Goal: Information Seeking & Learning: Compare options

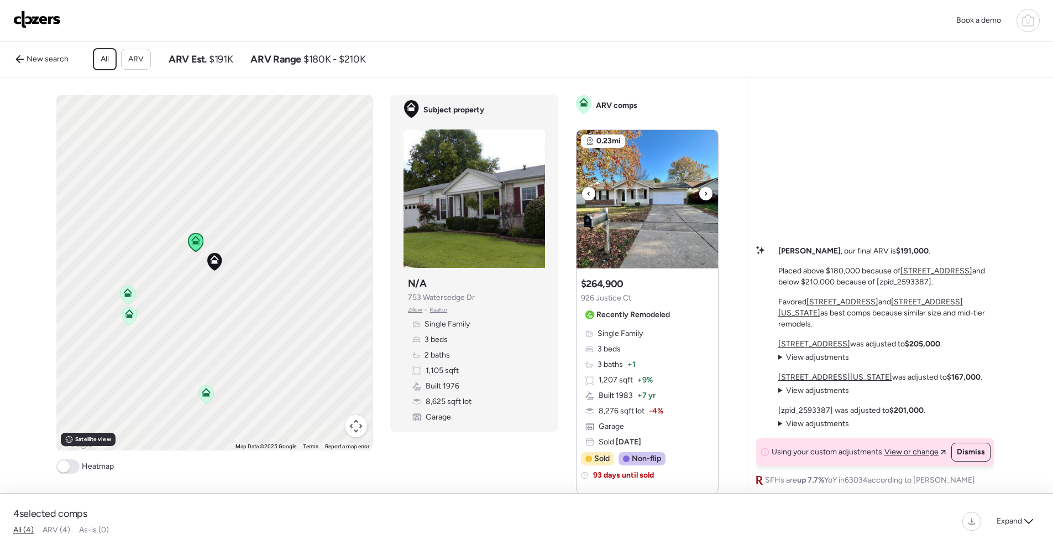
click at [704, 200] on icon at bounding box center [706, 193] width 4 height 13
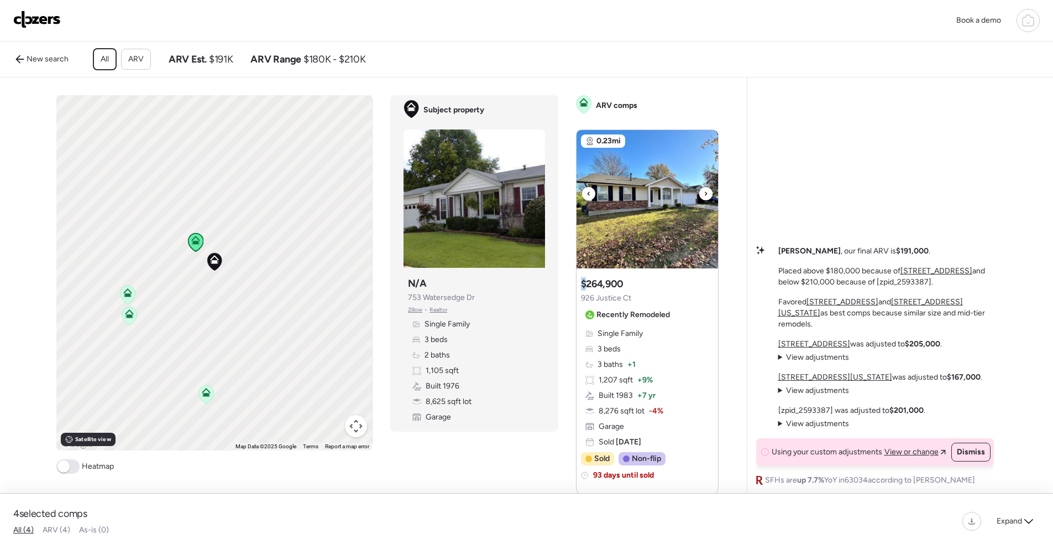
click at [704, 200] on icon at bounding box center [706, 193] width 4 height 13
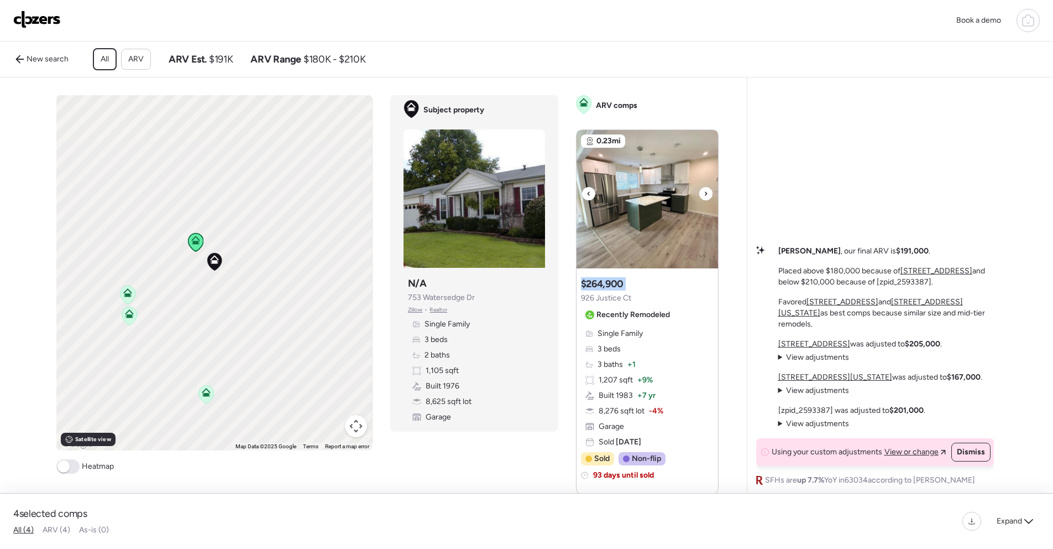
click at [704, 200] on icon at bounding box center [706, 193] width 4 height 13
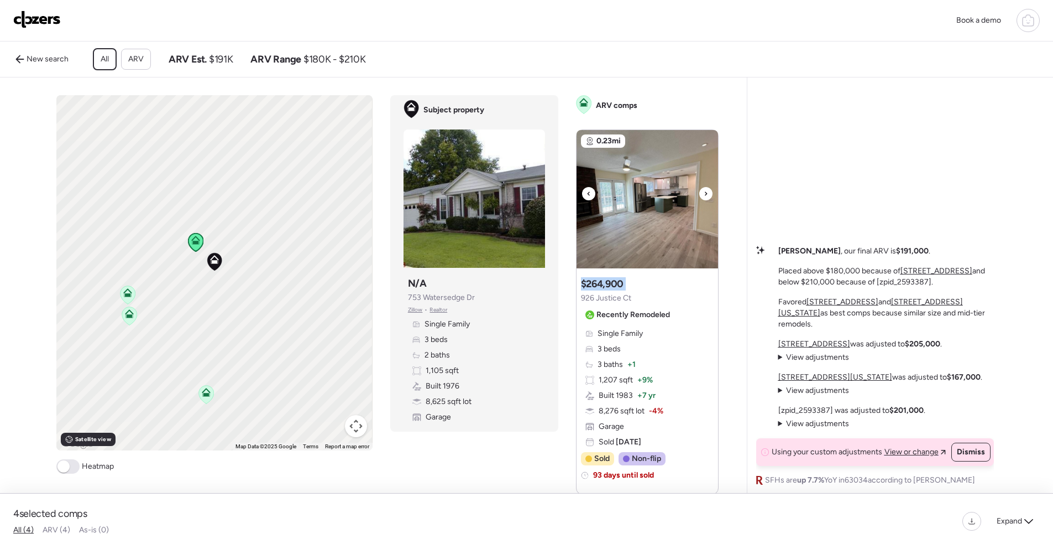
click at [704, 200] on icon at bounding box center [706, 193] width 4 height 13
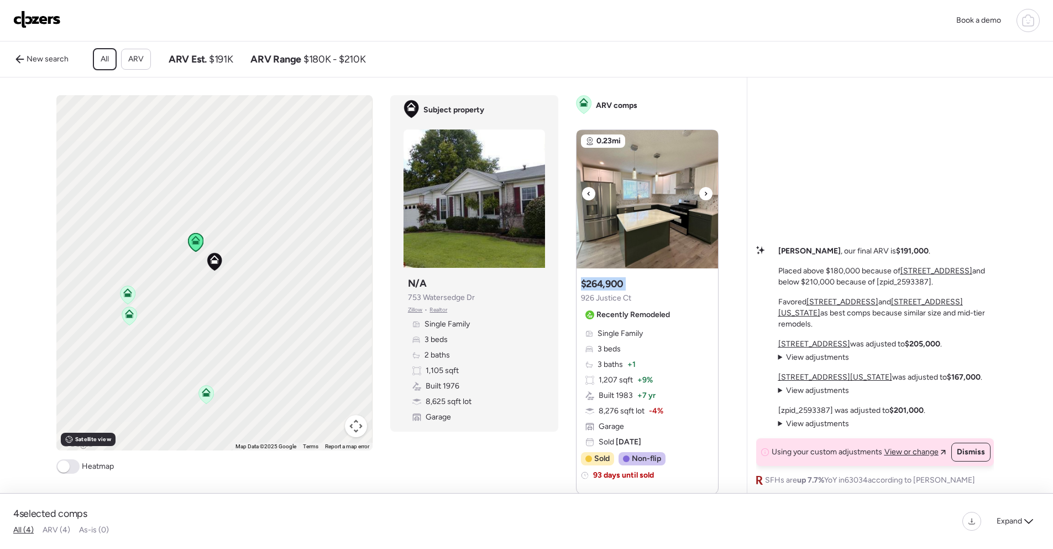
click at [704, 200] on icon at bounding box center [706, 193] width 4 height 13
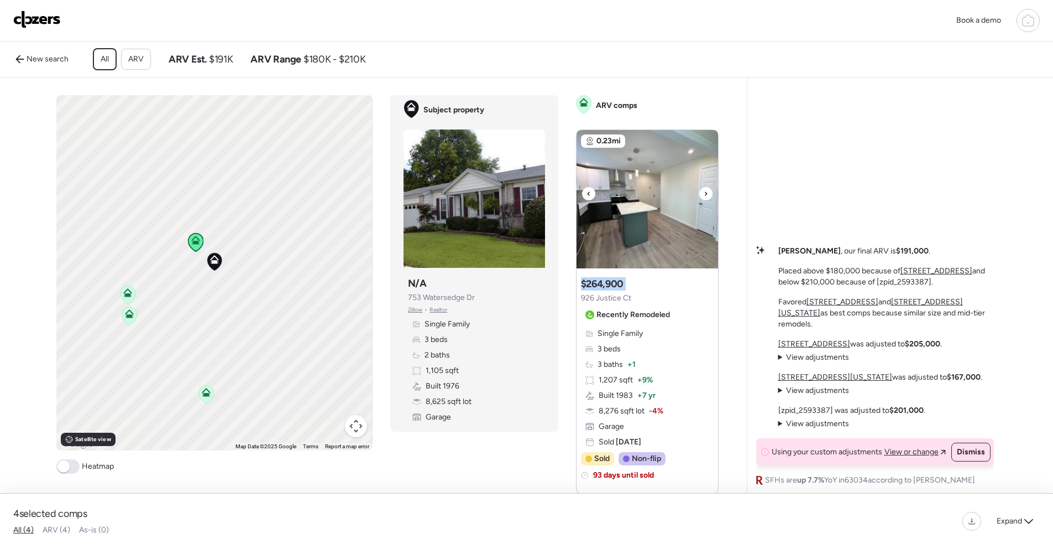
click at [704, 200] on icon at bounding box center [706, 193] width 4 height 13
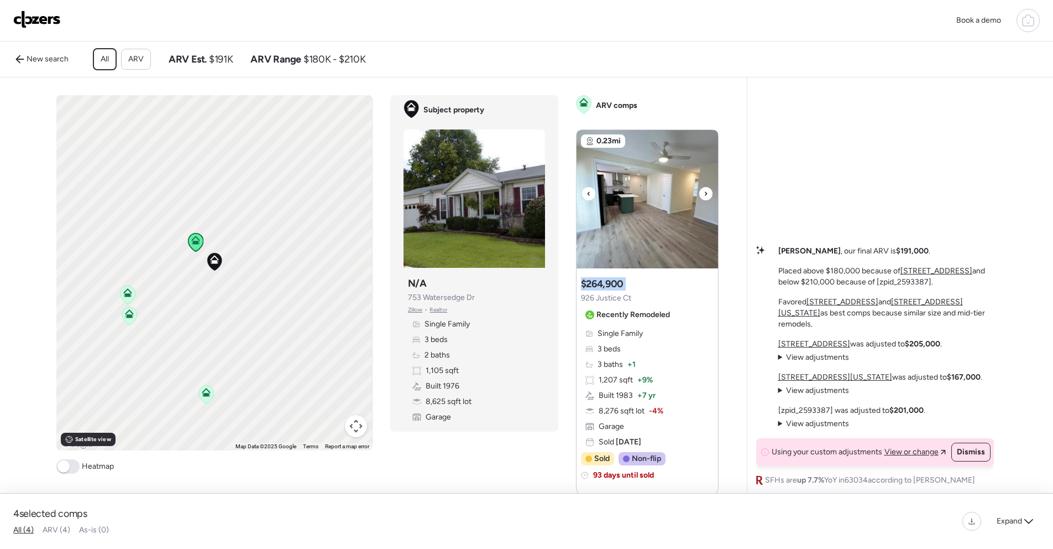
click at [704, 200] on icon at bounding box center [706, 193] width 4 height 13
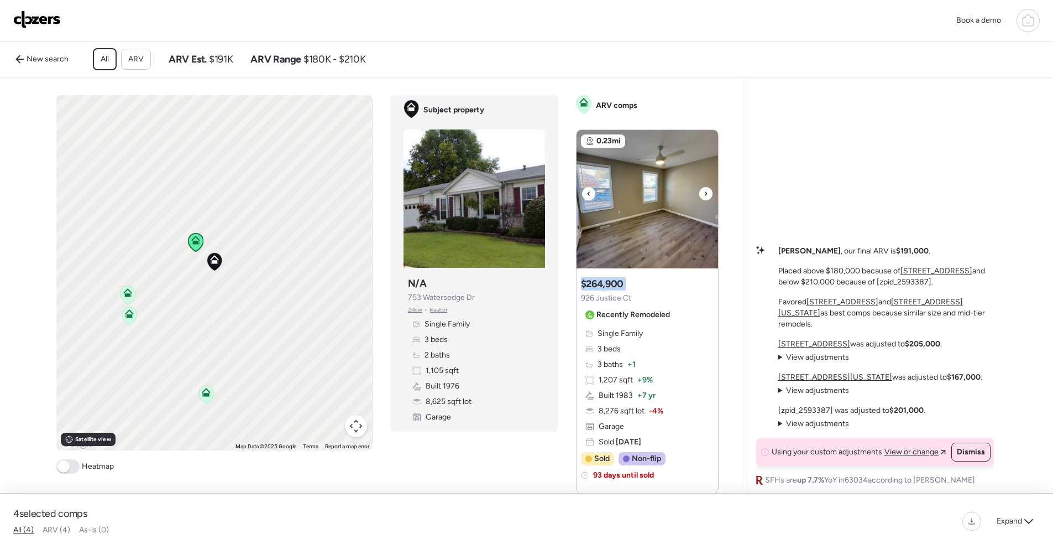
click at [704, 200] on icon at bounding box center [706, 193] width 4 height 13
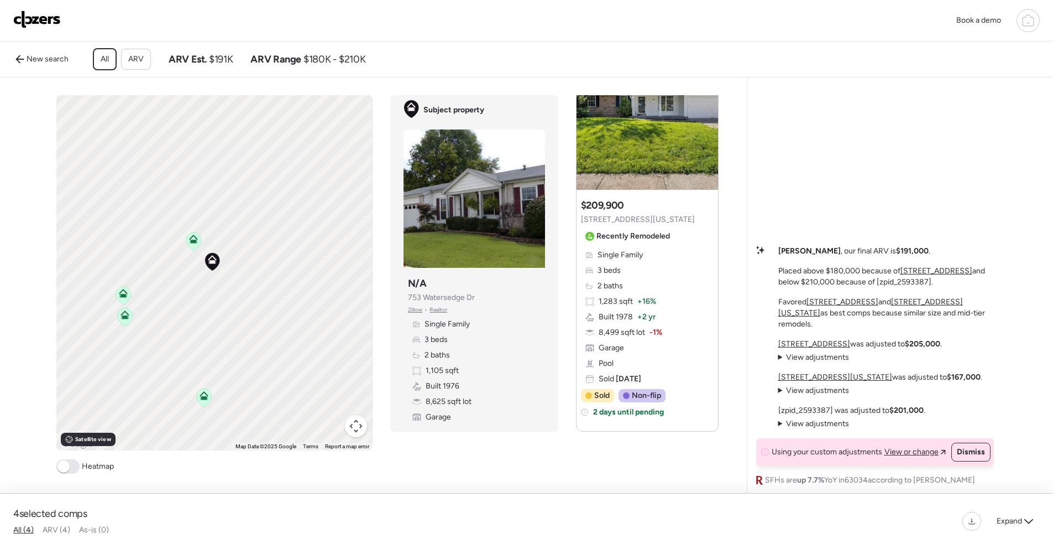
scroll to position [2, 0]
click at [531, 199] on icon at bounding box center [533, 192] width 4 height 13
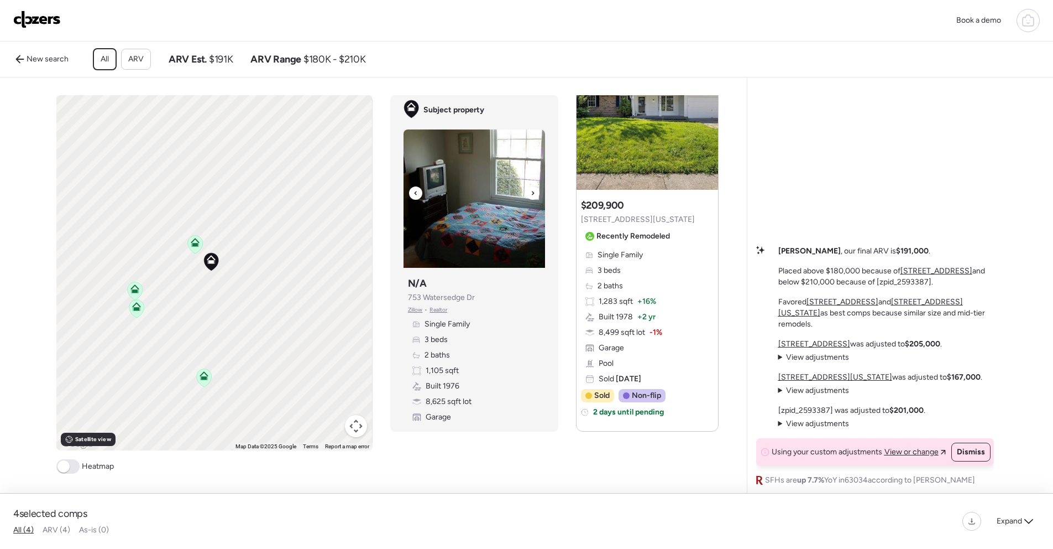
click at [531, 199] on icon at bounding box center [533, 192] width 4 height 13
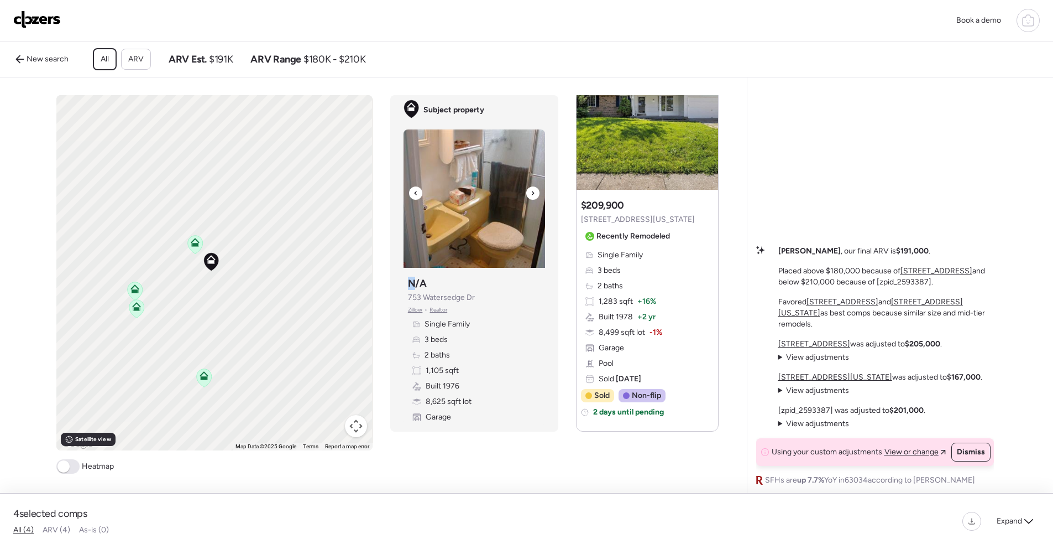
click at [531, 199] on icon at bounding box center [533, 192] width 4 height 13
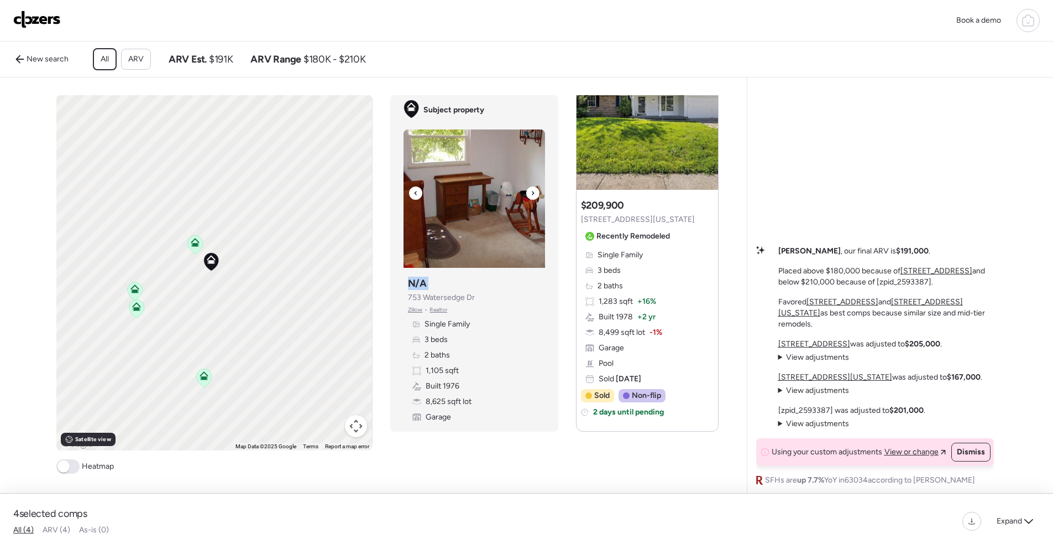
click at [531, 199] on icon at bounding box center [533, 192] width 4 height 13
click at [532, 195] on icon at bounding box center [533, 193] width 2 height 4
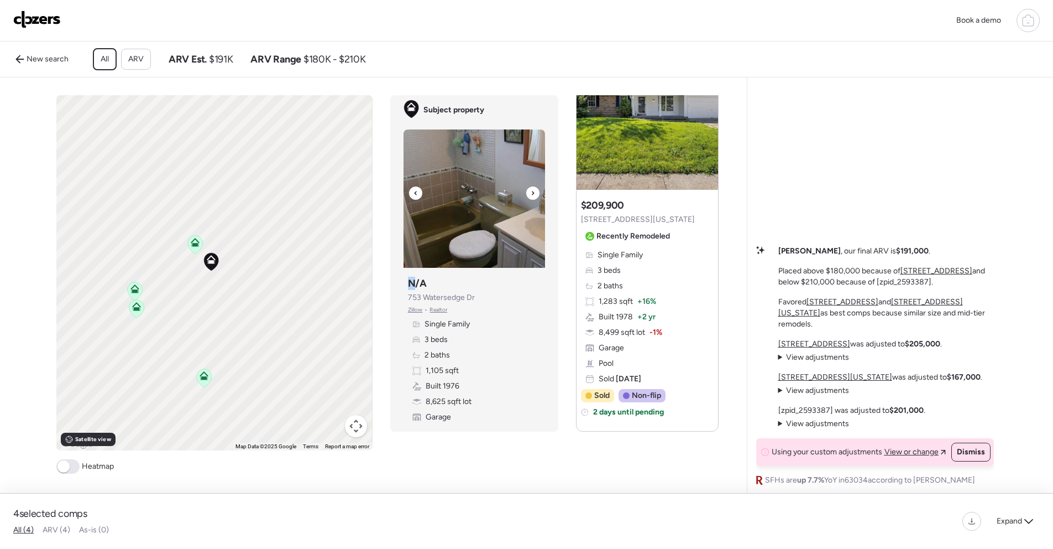
click at [532, 195] on icon at bounding box center [533, 193] width 2 height 4
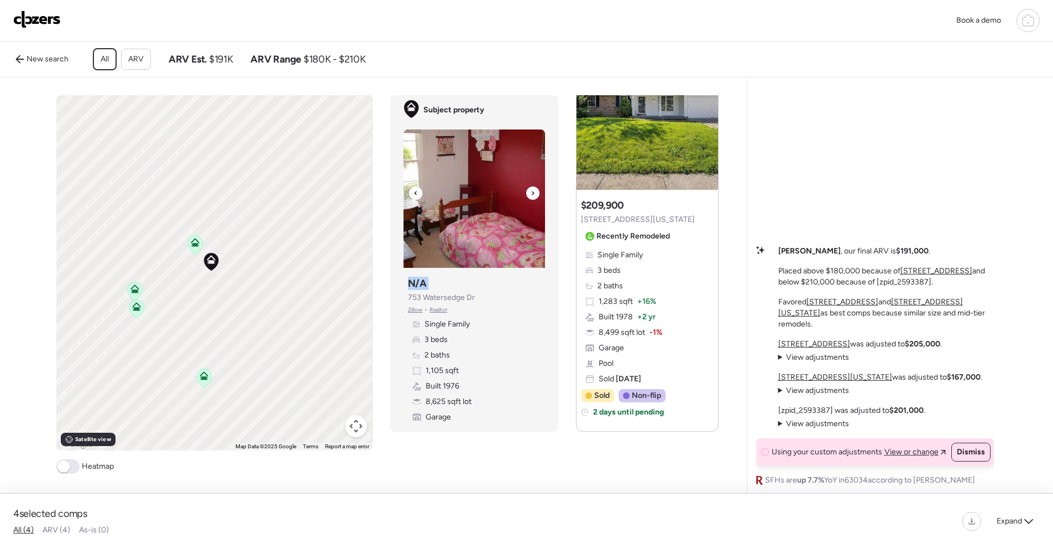
click at [532, 195] on icon at bounding box center [533, 193] width 2 height 4
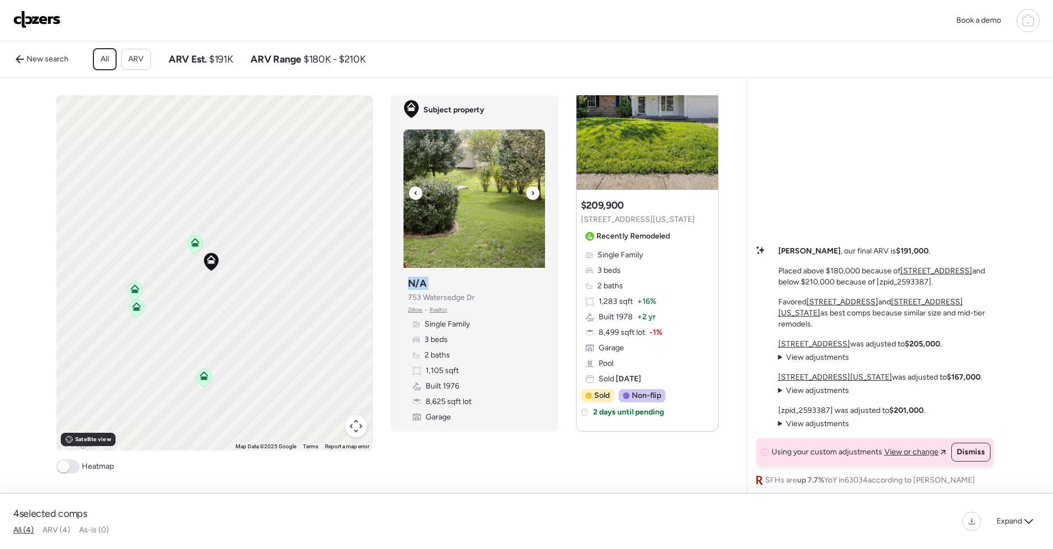
click at [532, 195] on icon at bounding box center [533, 193] width 2 height 4
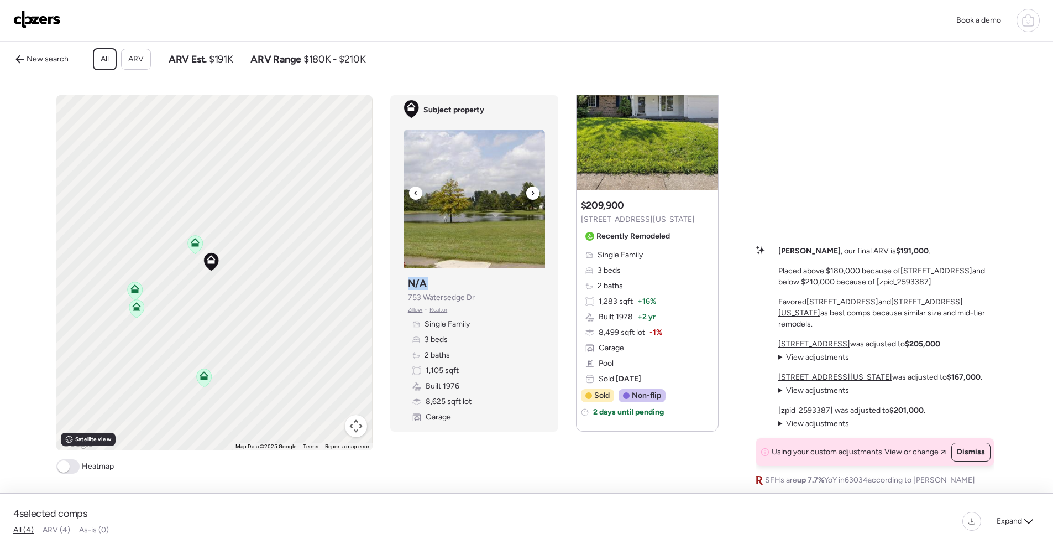
click at [532, 195] on icon at bounding box center [533, 193] width 2 height 4
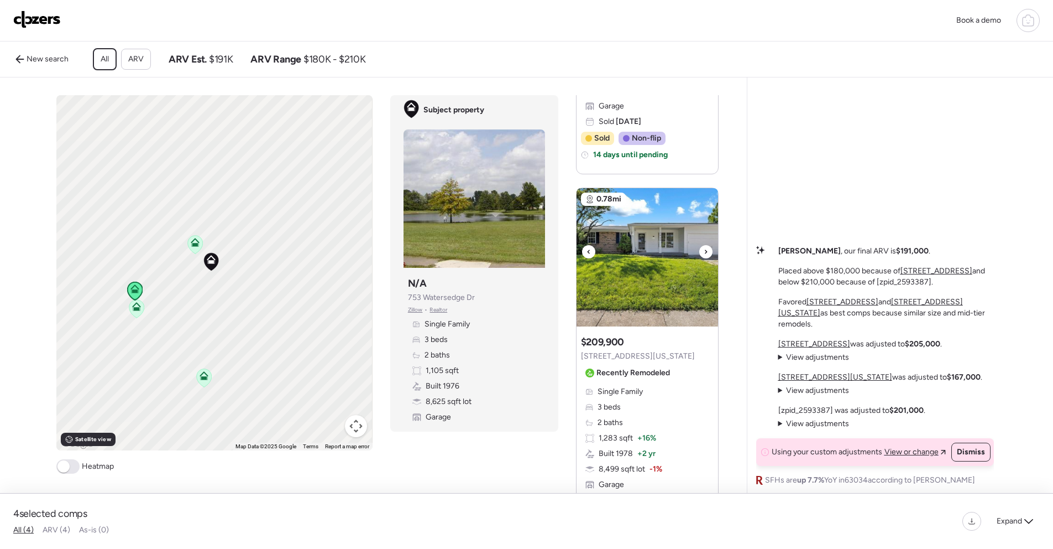
click at [704, 258] on icon at bounding box center [706, 251] width 4 height 13
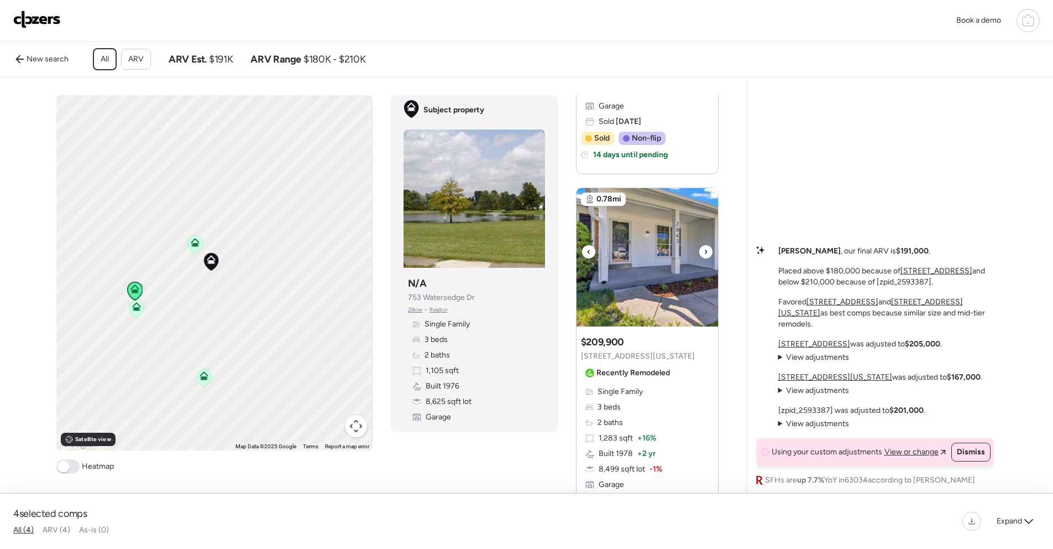
drag, startPoint x: 701, startPoint y: 260, endPoint x: 704, endPoint y: 255, distance: 5.9
click at [704, 257] on icon at bounding box center [706, 251] width 4 height 13
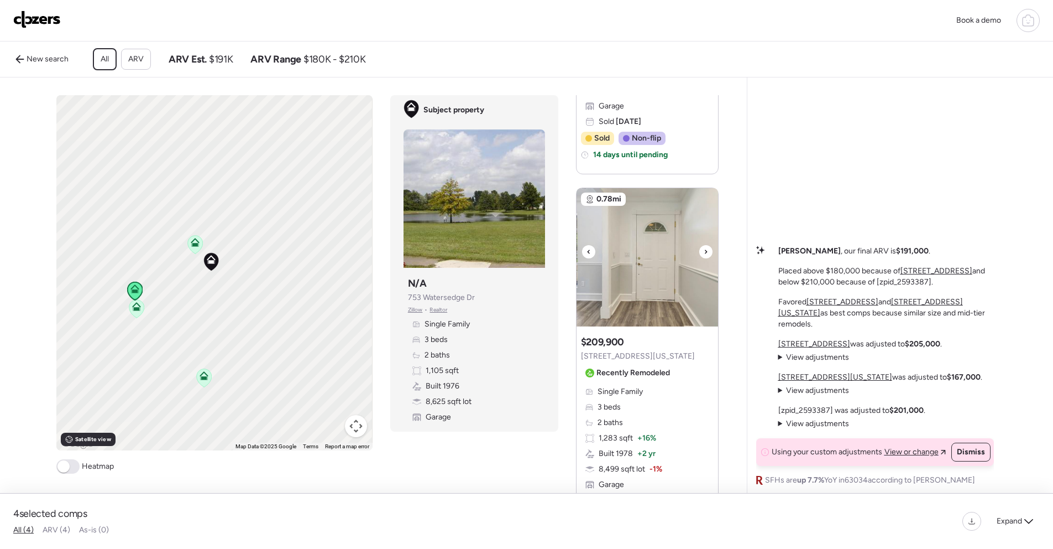
click at [704, 255] on icon at bounding box center [706, 251] width 4 height 13
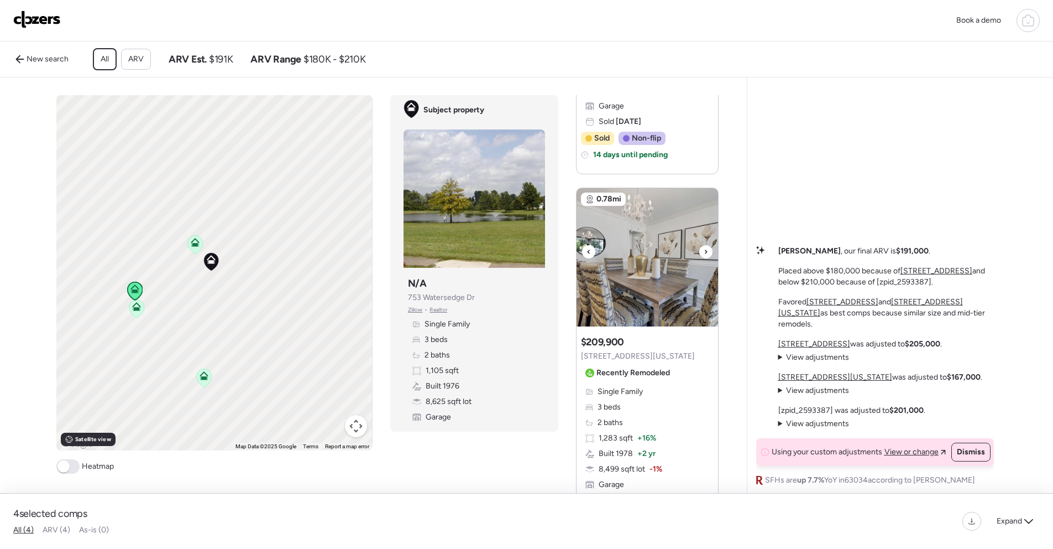
click at [704, 255] on div at bounding box center [705, 251] width 13 height 13
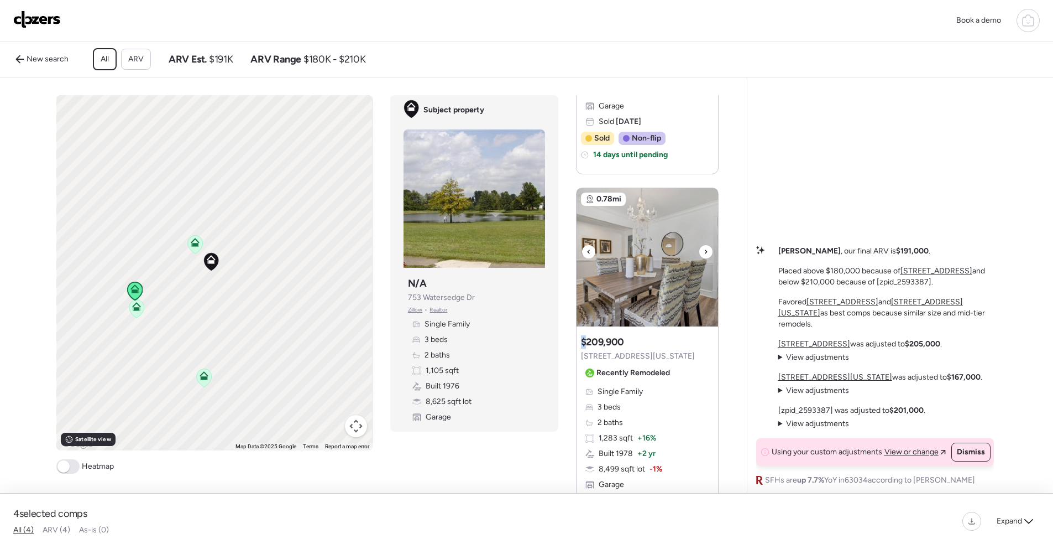
click at [704, 255] on div at bounding box center [705, 251] width 13 height 13
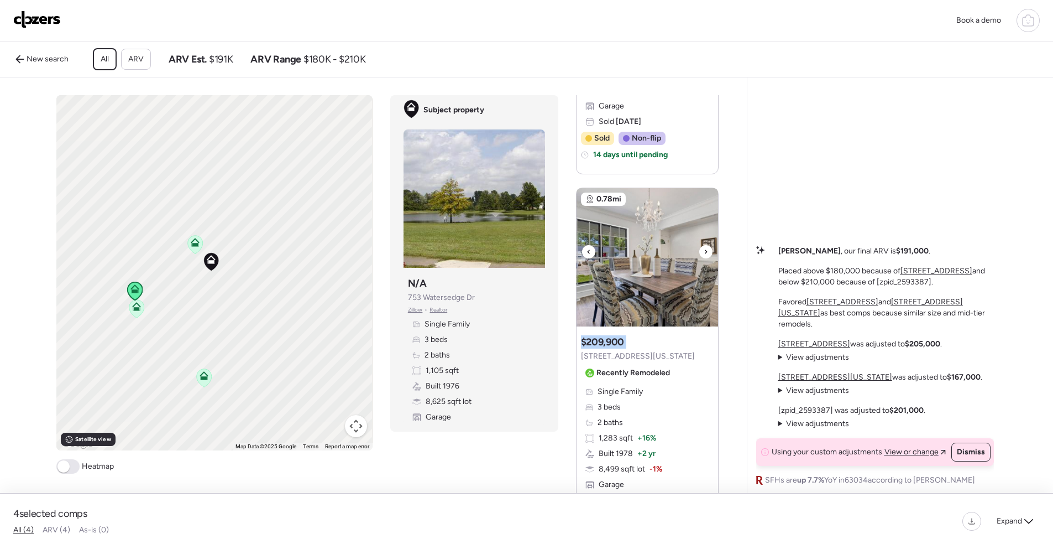
click at [704, 255] on div at bounding box center [705, 251] width 13 height 13
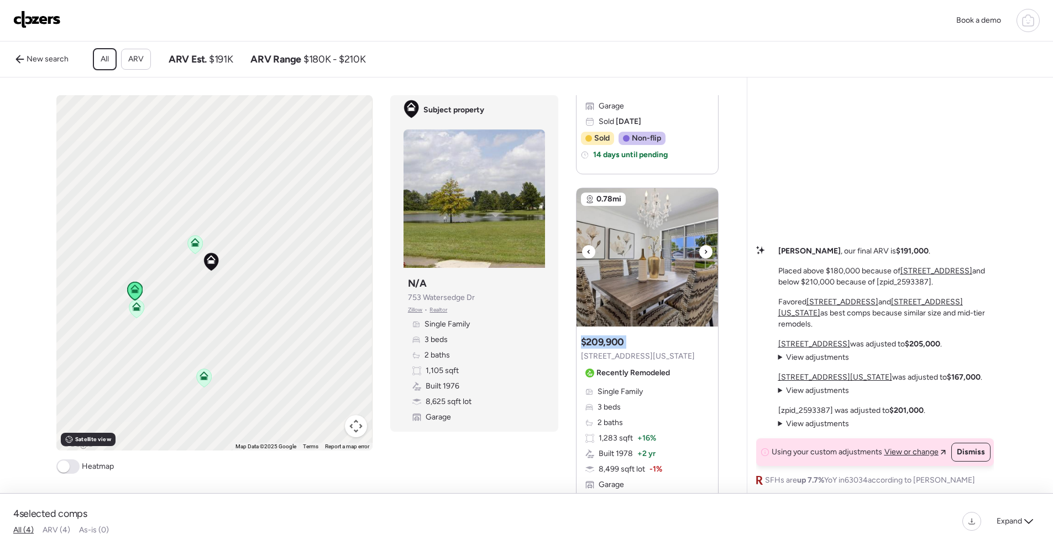
click at [704, 255] on div at bounding box center [705, 251] width 13 height 13
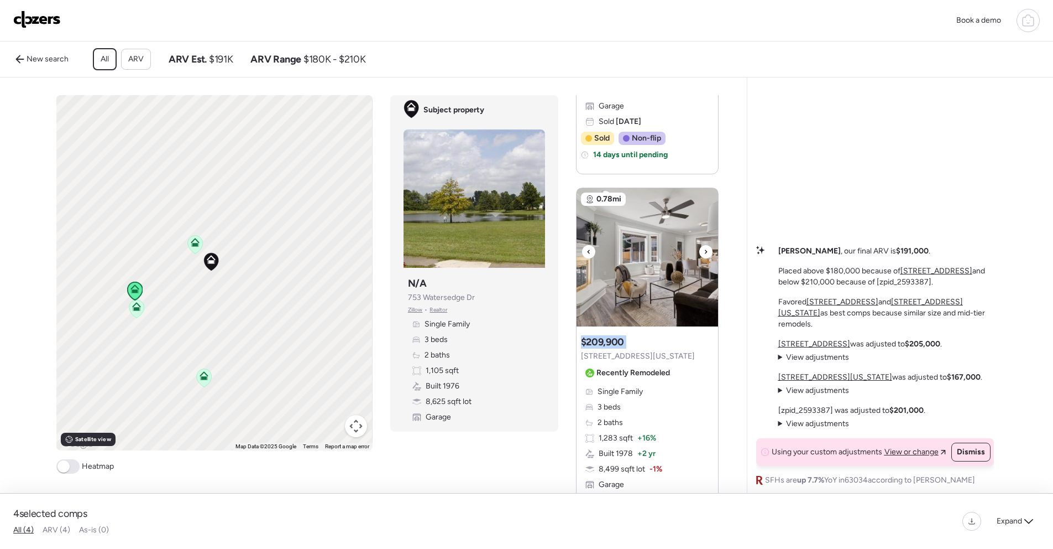
click at [704, 255] on div at bounding box center [705, 251] width 13 height 13
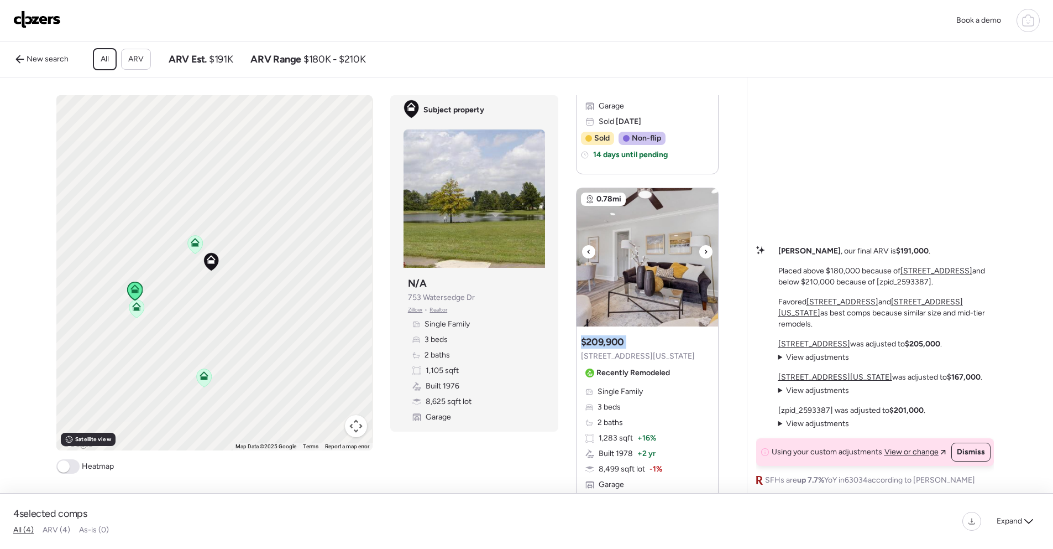
click at [704, 255] on div at bounding box center [705, 251] width 13 height 13
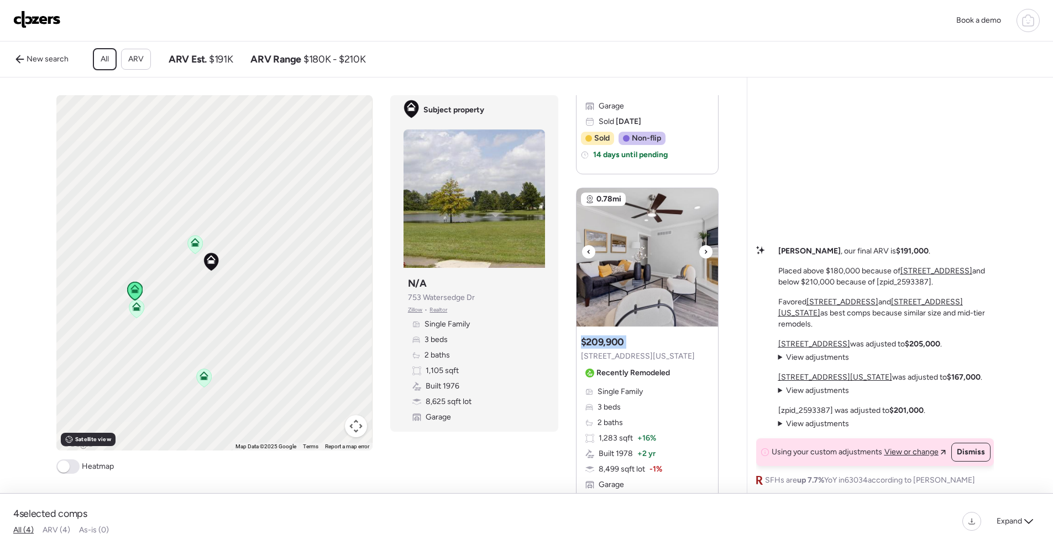
click at [704, 255] on div at bounding box center [705, 251] width 13 height 13
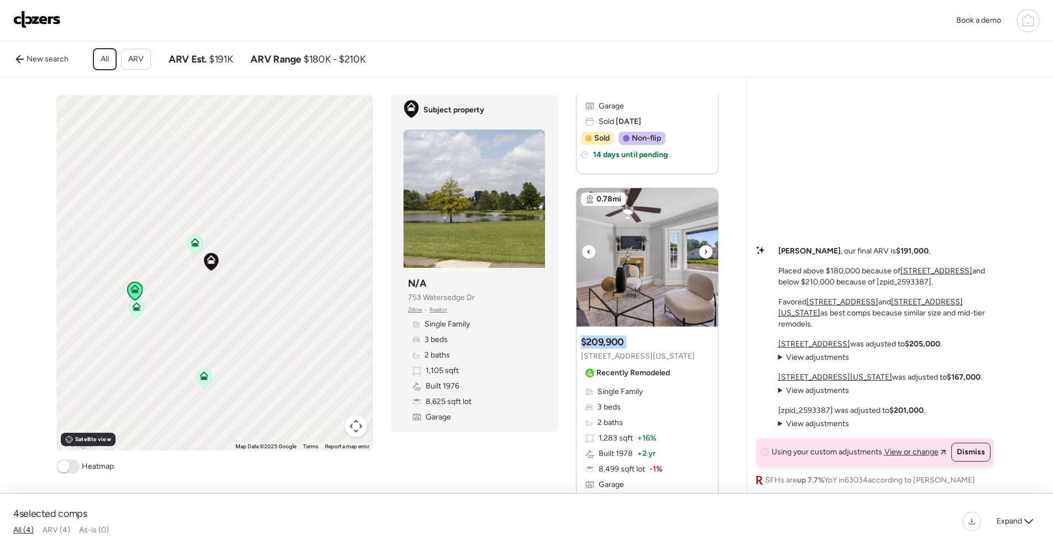
click at [704, 255] on div at bounding box center [705, 251] width 13 height 13
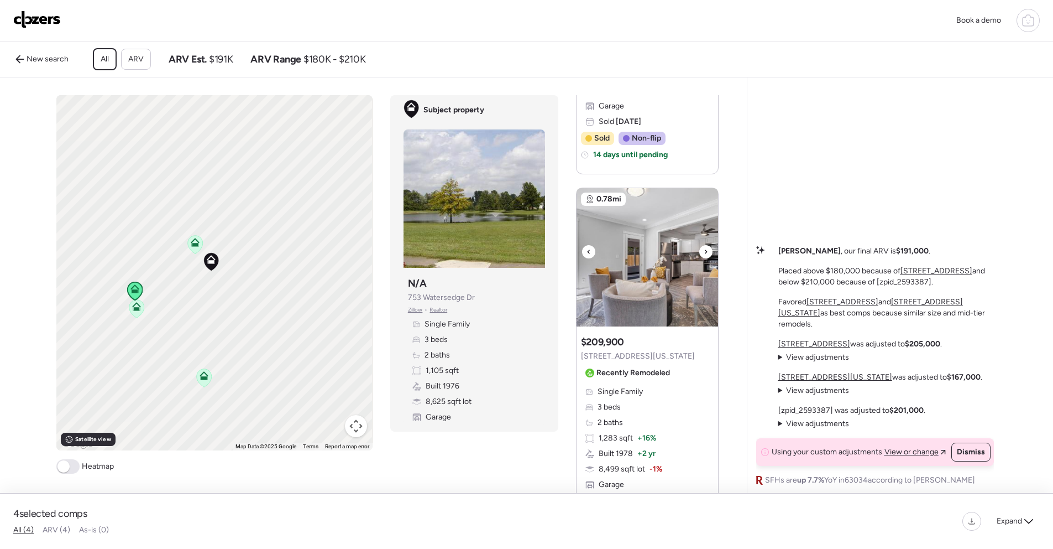
click at [704, 257] on icon at bounding box center [706, 251] width 4 height 13
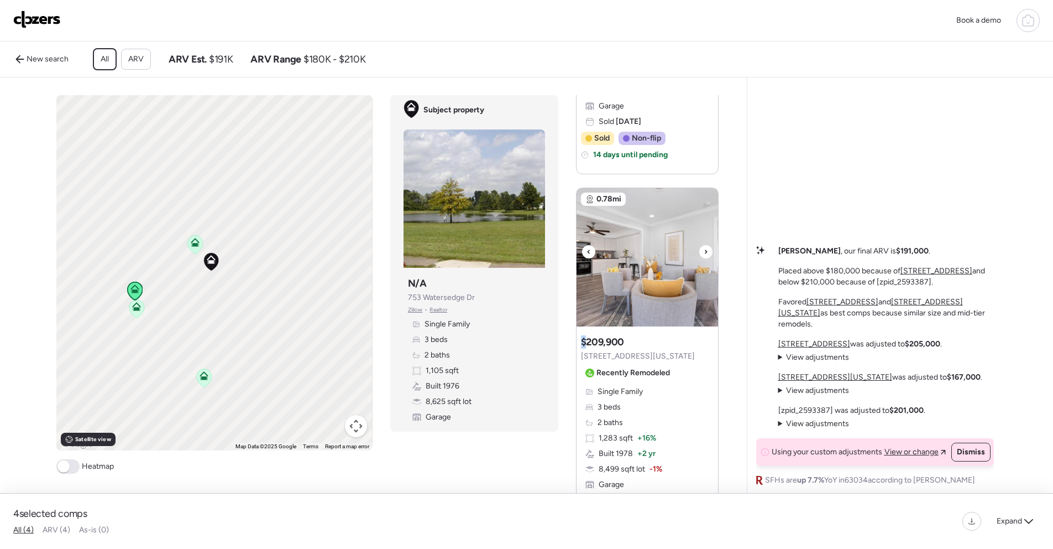
click at [704, 257] on icon at bounding box center [706, 251] width 4 height 13
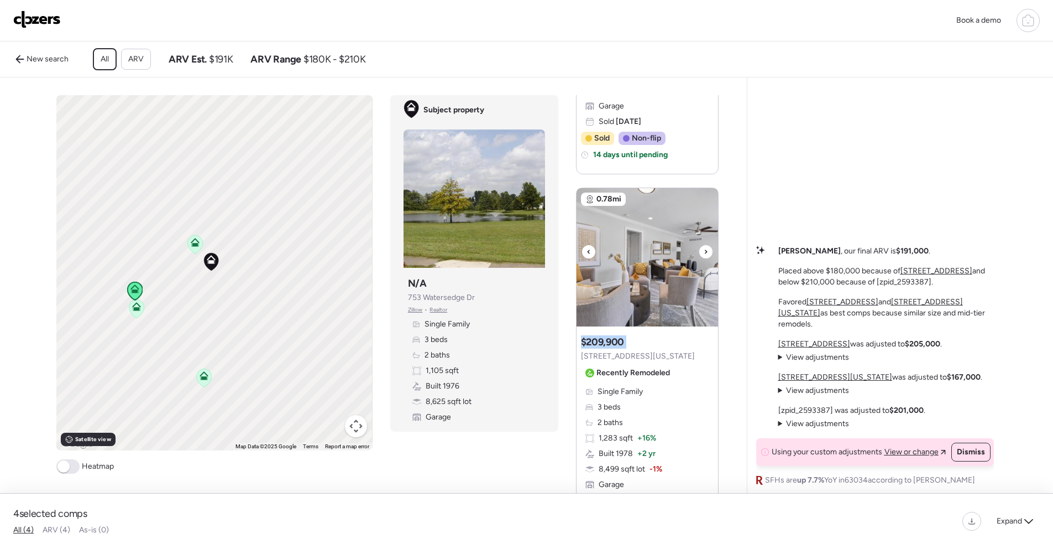
click at [704, 257] on icon at bounding box center [706, 251] width 4 height 13
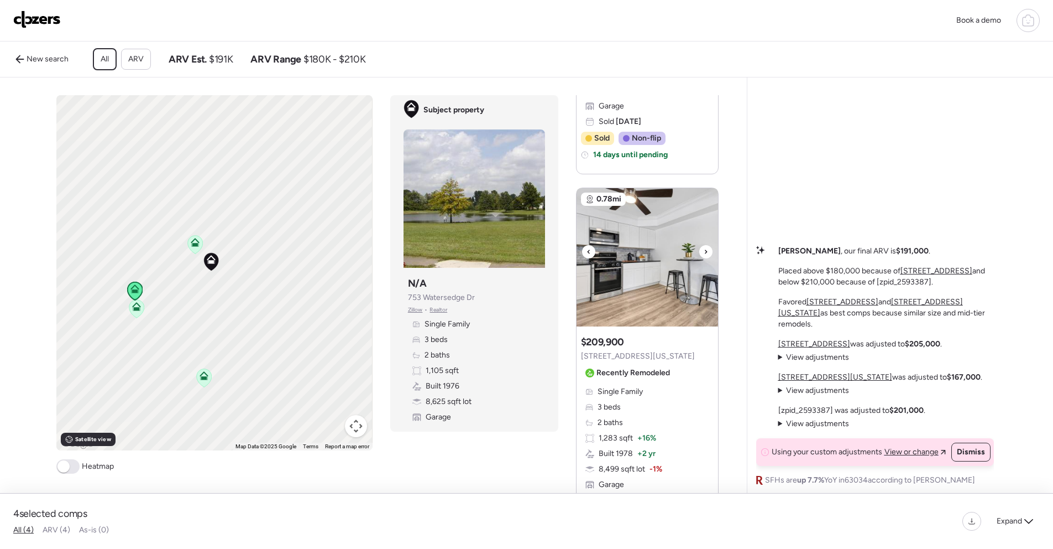
click at [704, 257] on icon at bounding box center [706, 251] width 4 height 13
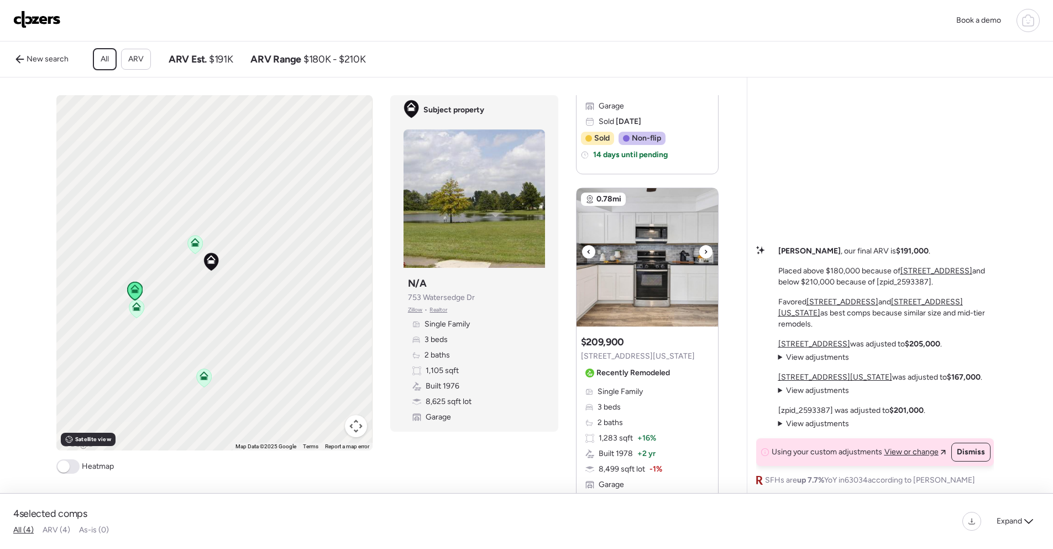
click at [704, 257] on icon at bounding box center [706, 251] width 4 height 13
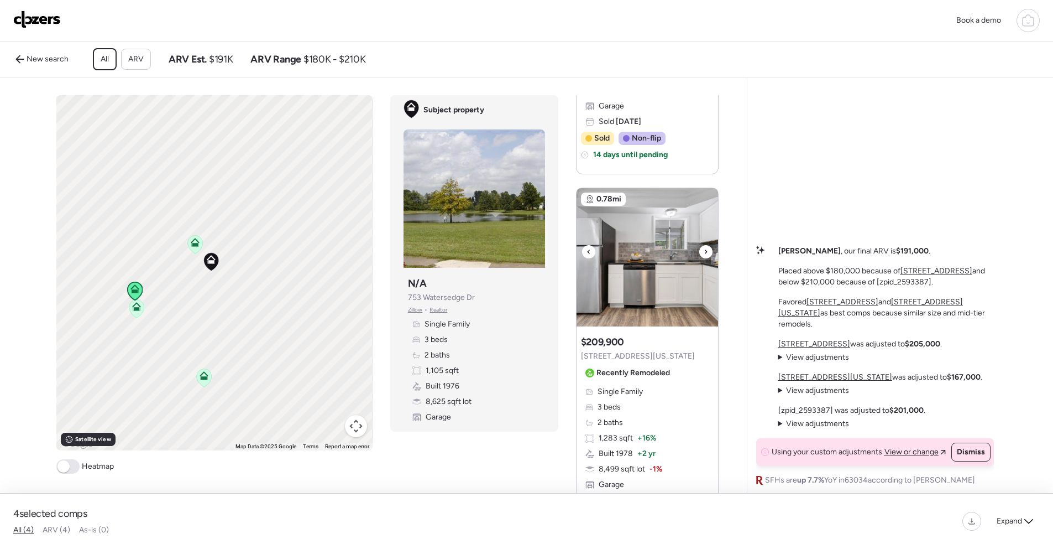
click at [704, 257] on icon at bounding box center [706, 251] width 4 height 13
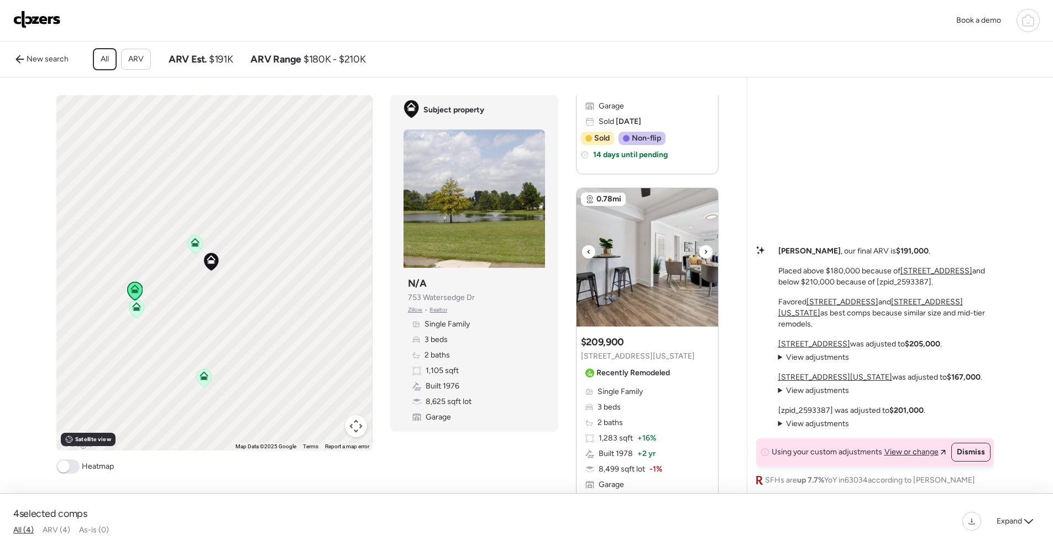
click at [704, 257] on icon at bounding box center [706, 251] width 4 height 13
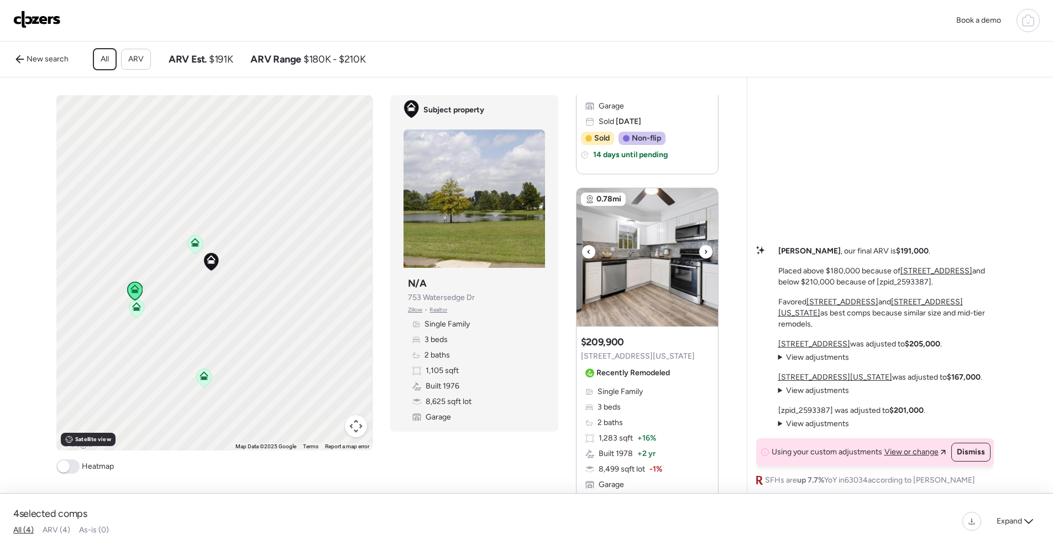
click at [704, 257] on icon at bounding box center [706, 251] width 4 height 13
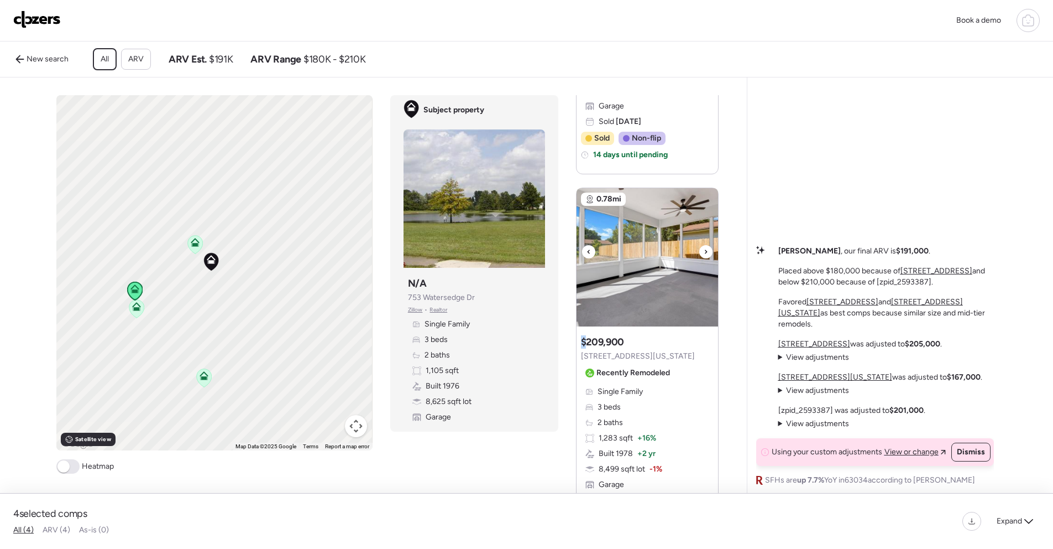
click at [704, 257] on icon at bounding box center [706, 251] width 4 height 13
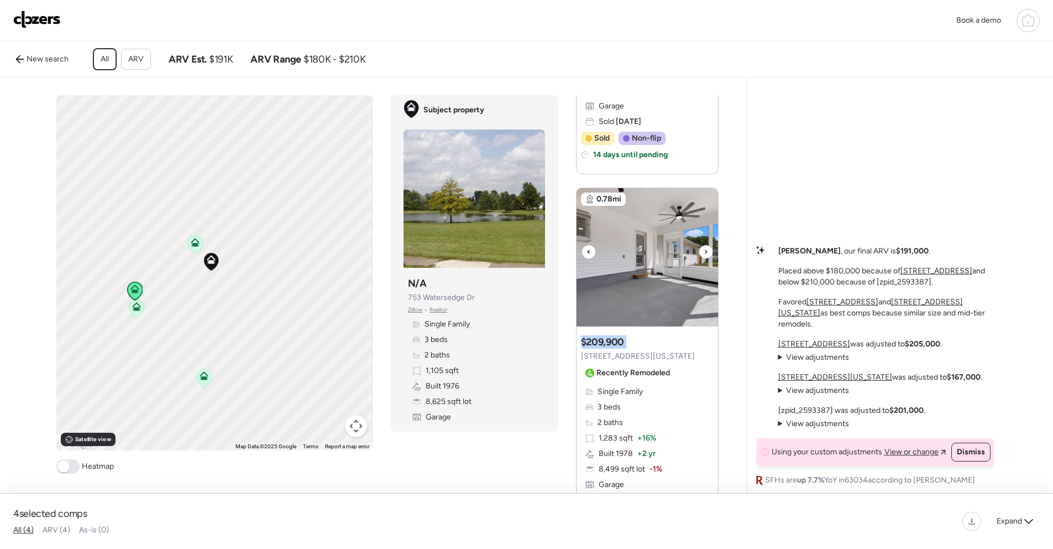
click at [704, 257] on icon at bounding box center [706, 251] width 4 height 13
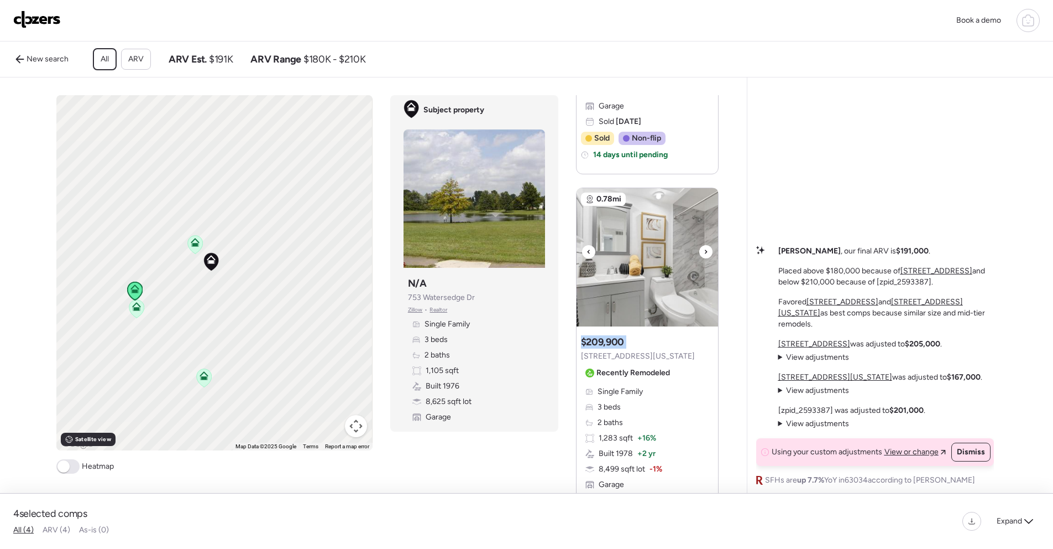
click at [704, 257] on icon at bounding box center [706, 251] width 4 height 13
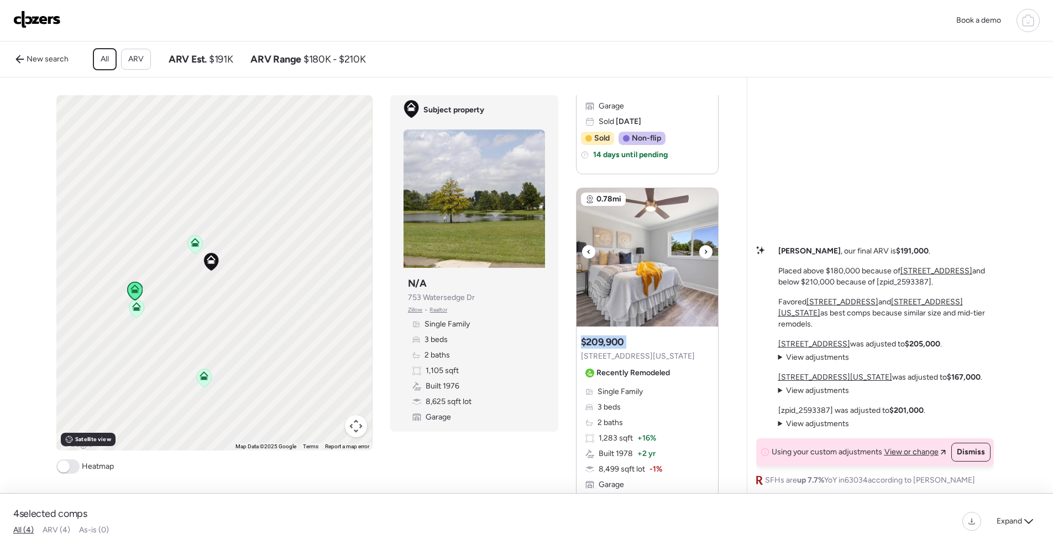
click at [704, 257] on icon at bounding box center [706, 251] width 4 height 13
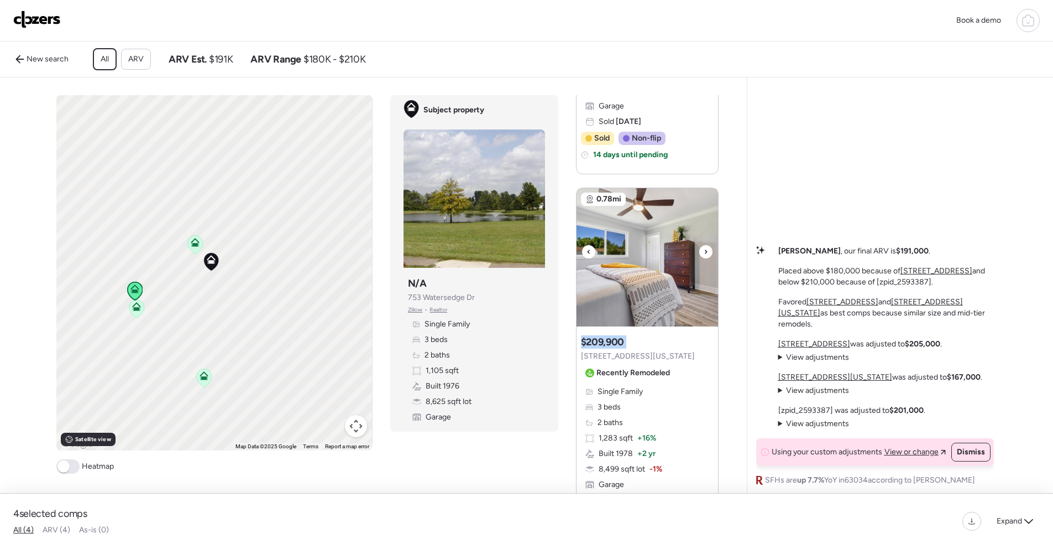
click at [704, 257] on icon at bounding box center [706, 251] width 4 height 13
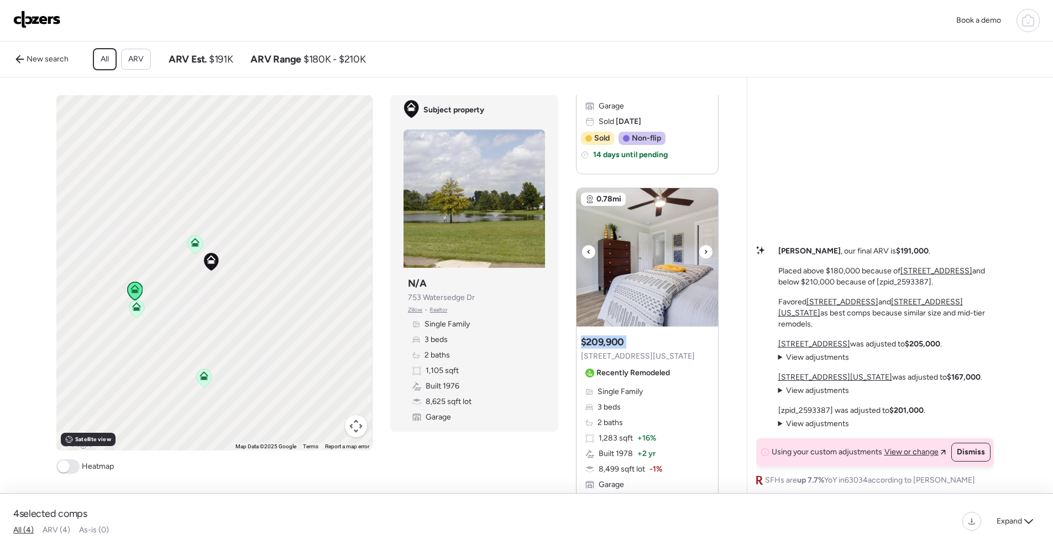
click at [704, 257] on icon at bounding box center [706, 251] width 4 height 13
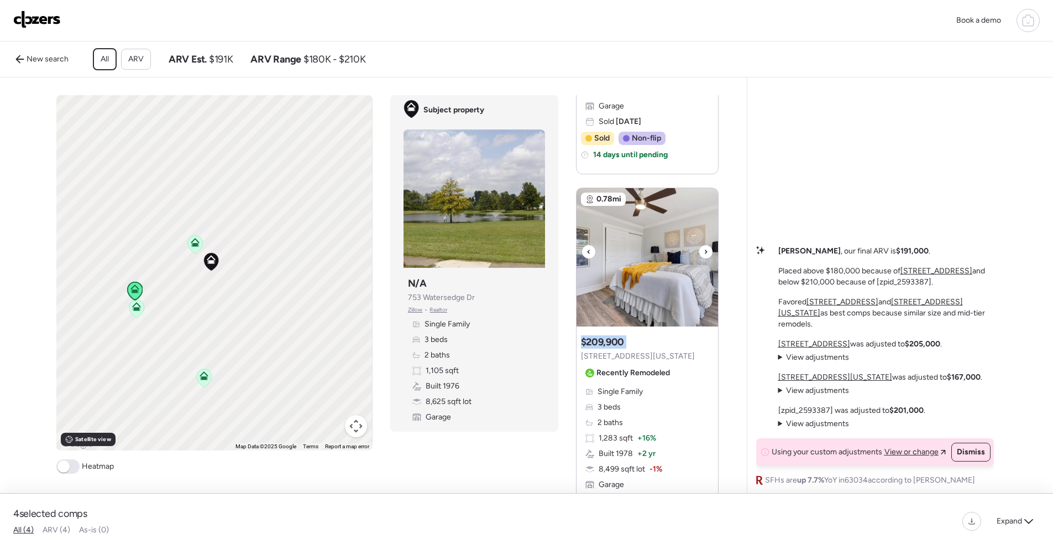
click at [704, 257] on icon at bounding box center [706, 251] width 4 height 13
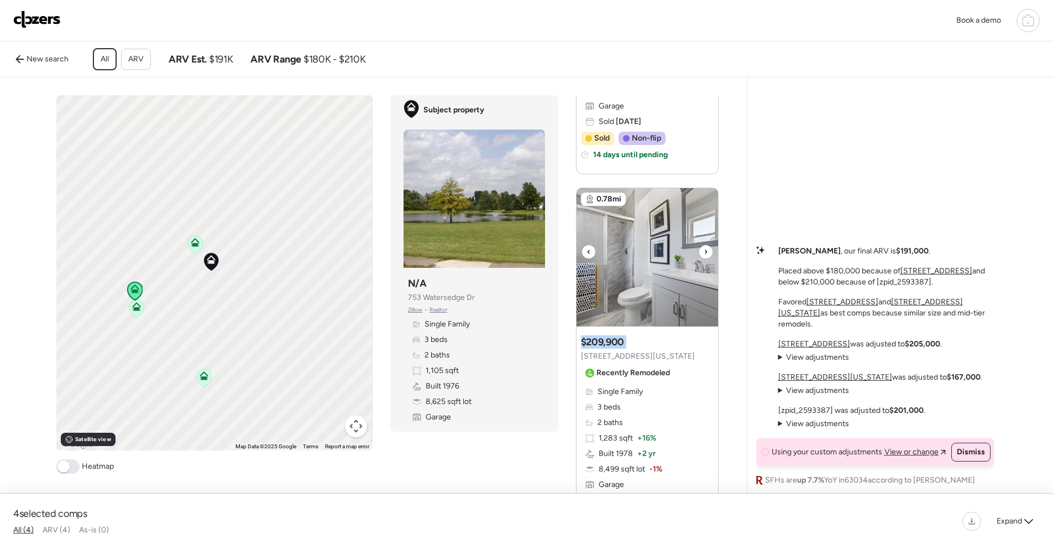
click at [704, 257] on icon at bounding box center [706, 251] width 4 height 13
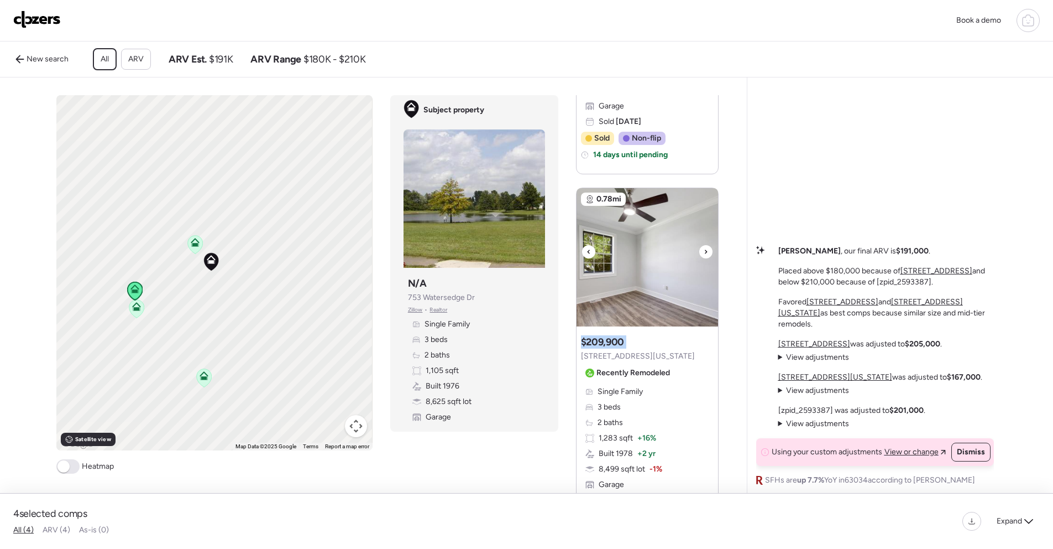
click at [704, 257] on icon at bounding box center [706, 251] width 4 height 13
click at [706, 255] on div at bounding box center [705, 251] width 13 height 13
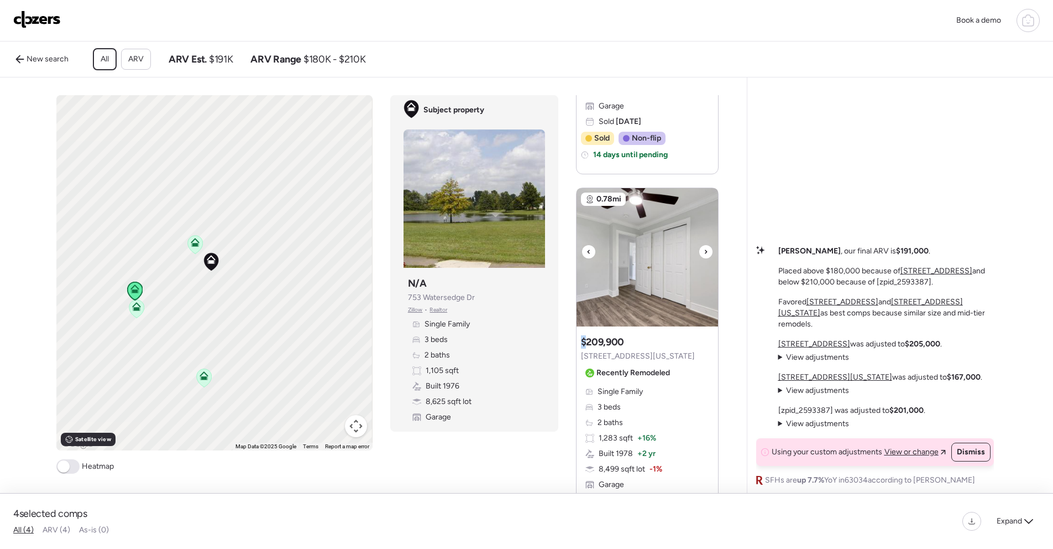
click at [706, 255] on div at bounding box center [705, 251] width 13 height 13
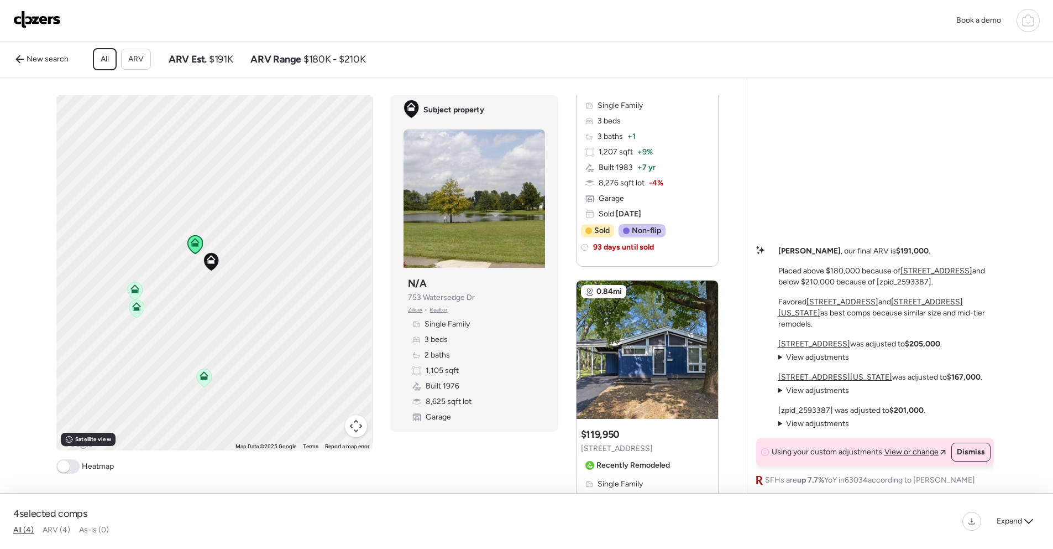
scroll to position [0, 0]
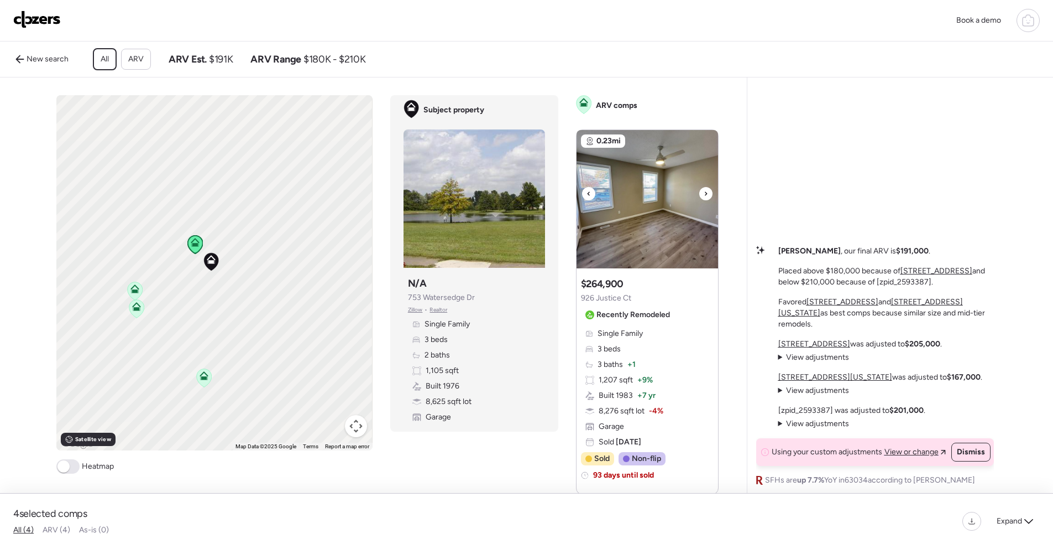
click at [704, 200] on icon at bounding box center [706, 193] width 4 height 13
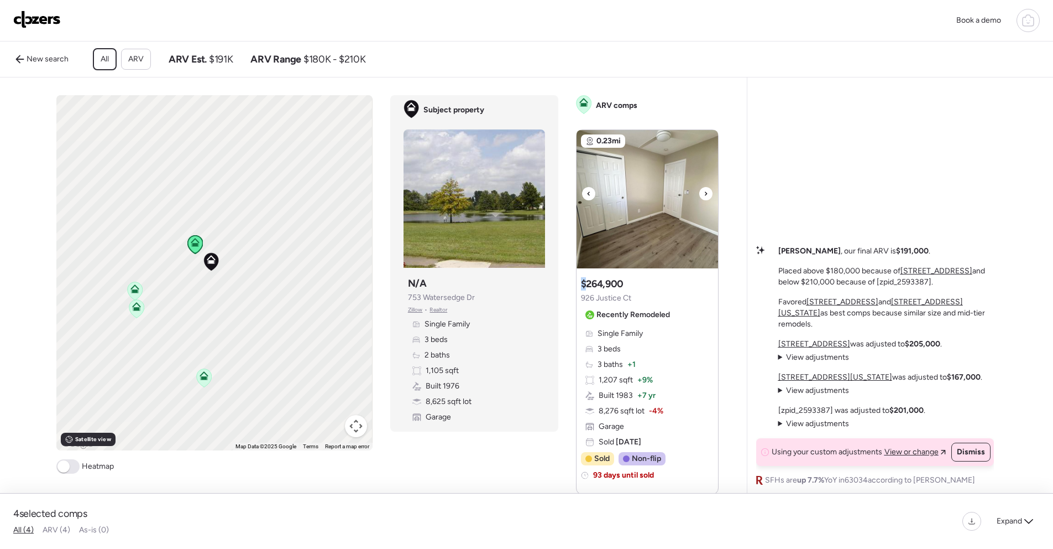
click at [704, 200] on icon at bounding box center [706, 193] width 4 height 13
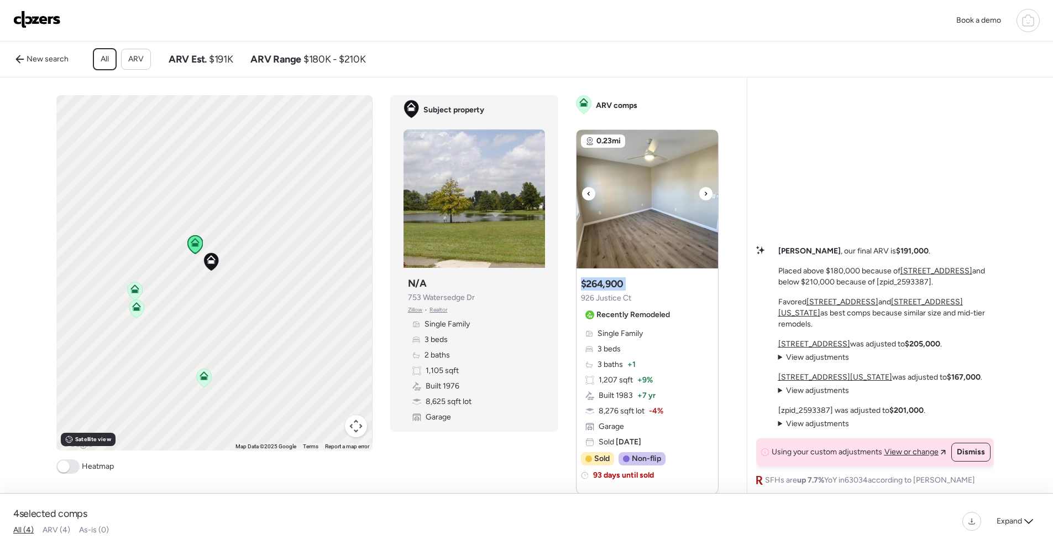
click at [704, 200] on icon at bounding box center [706, 193] width 4 height 13
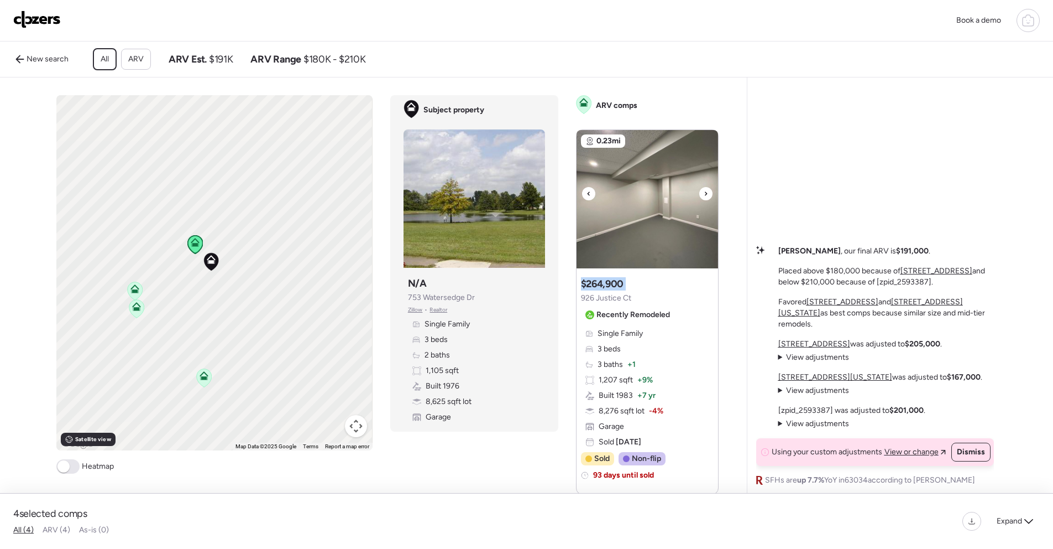
click at [704, 200] on icon at bounding box center [706, 193] width 4 height 13
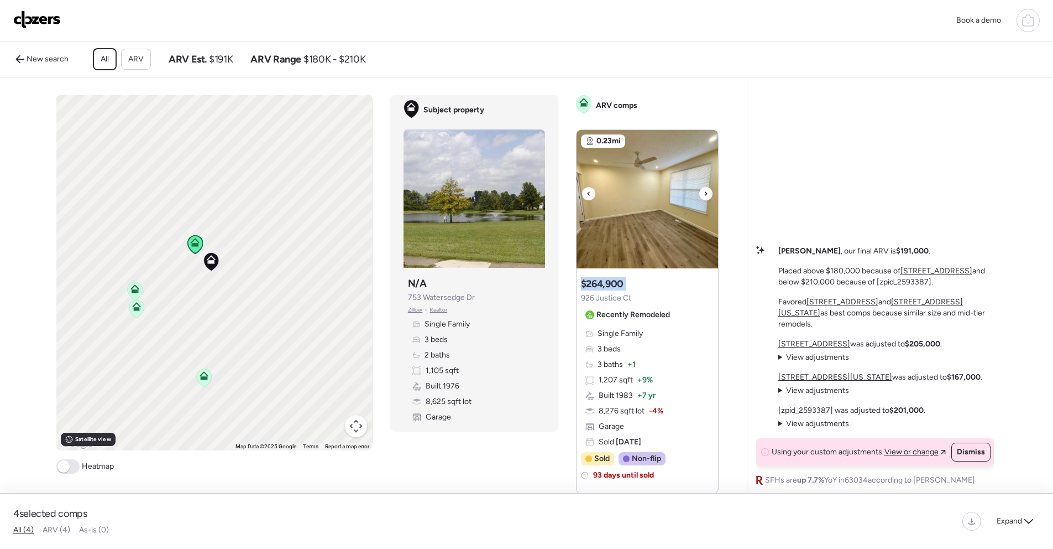
click at [704, 200] on icon at bounding box center [706, 193] width 4 height 13
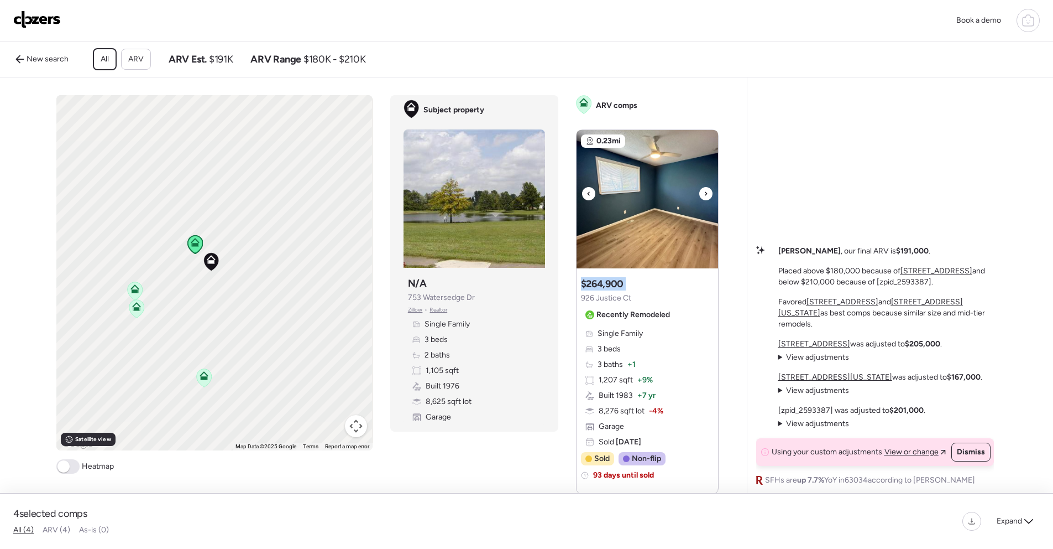
click at [704, 200] on icon at bounding box center [706, 193] width 4 height 13
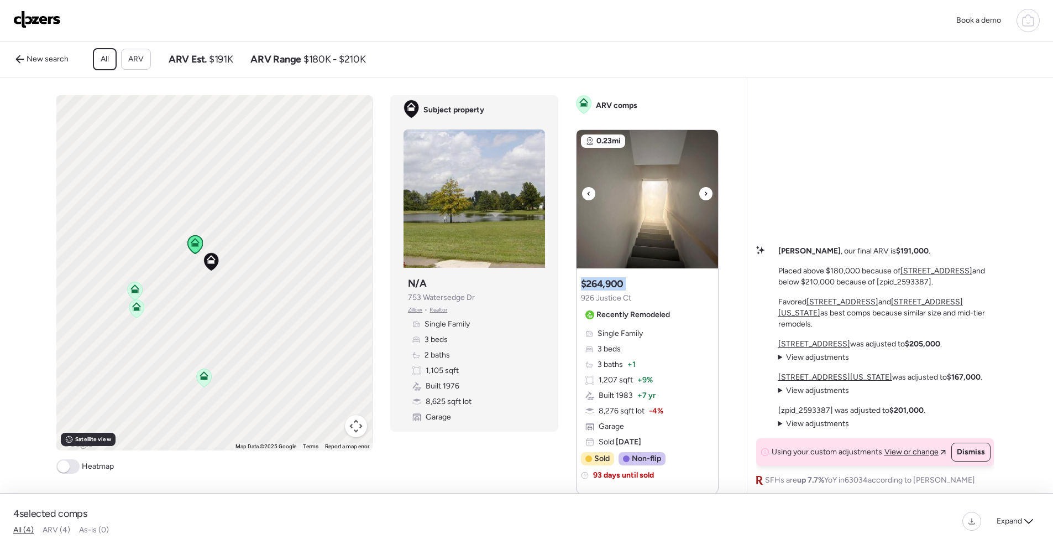
click at [704, 200] on icon at bounding box center [706, 193] width 4 height 13
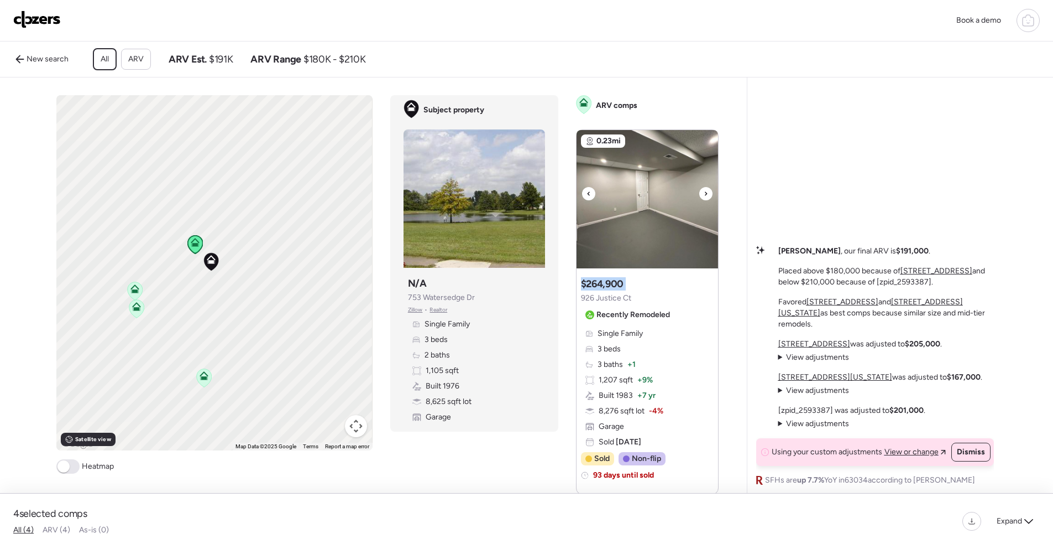
click at [704, 200] on icon at bounding box center [706, 193] width 4 height 13
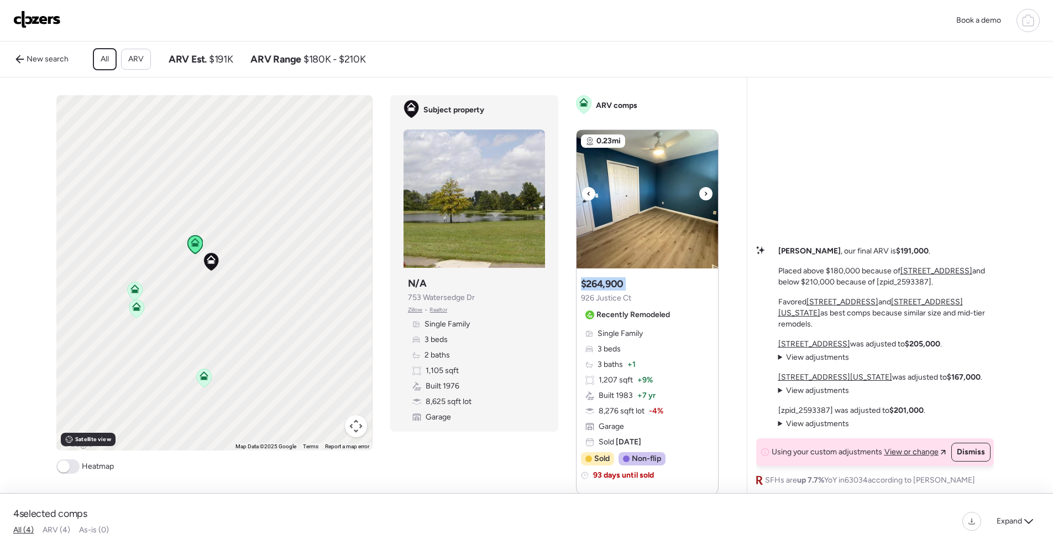
click at [704, 200] on icon at bounding box center [706, 193] width 4 height 13
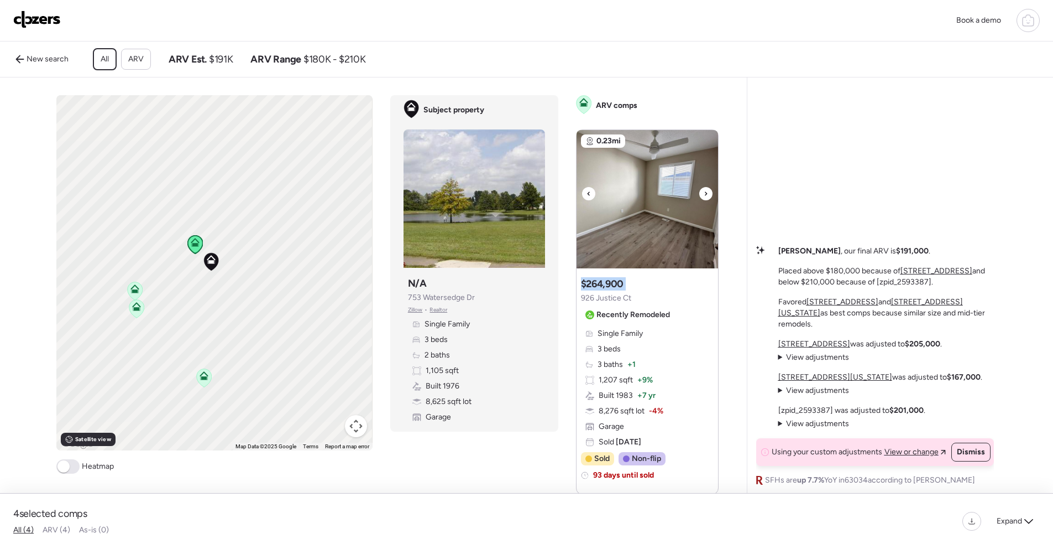
click at [704, 200] on icon at bounding box center [706, 193] width 4 height 13
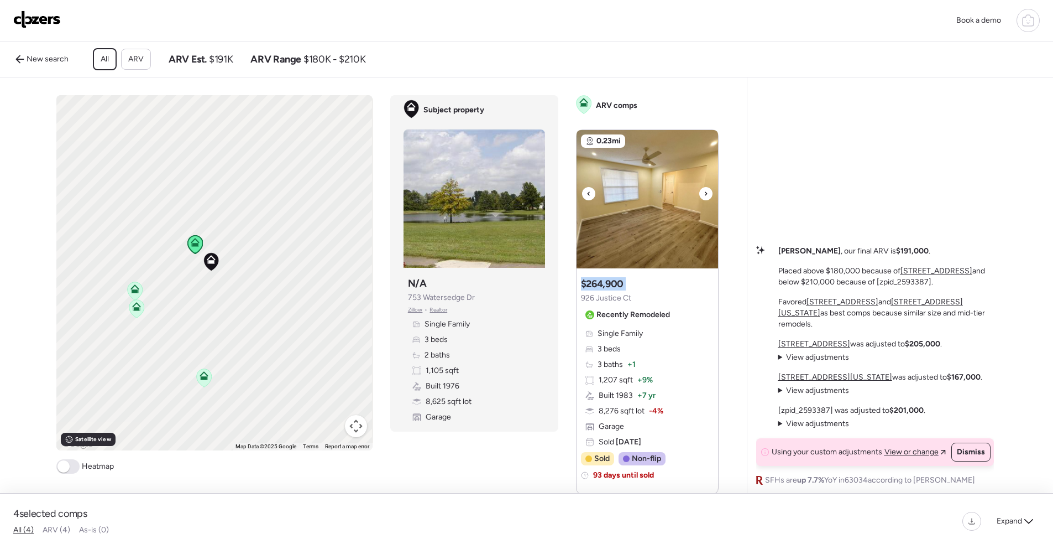
click at [704, 200] on icon at bounding box center [706, 193] width 4 height 13
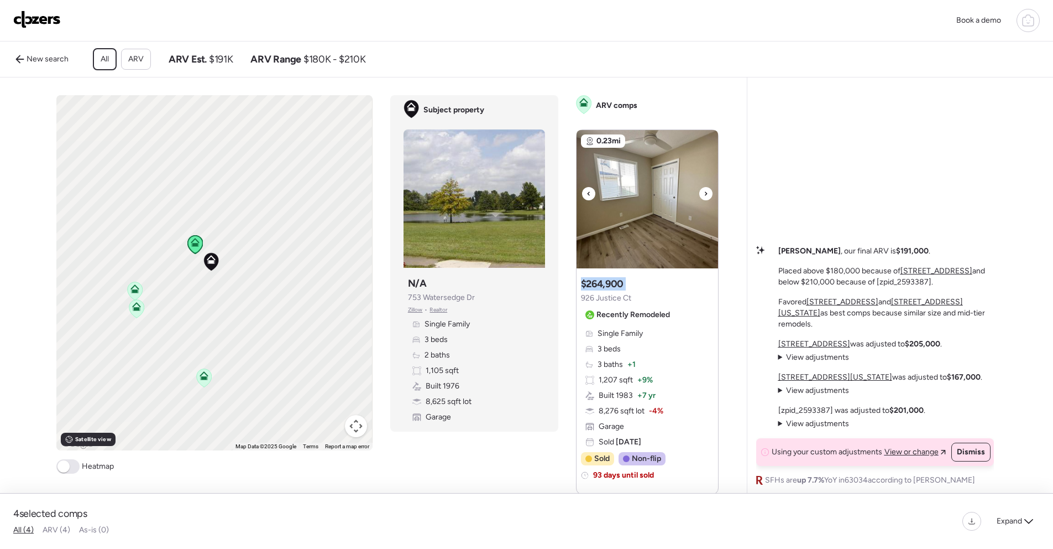
click at [704, 200] on icon at bounding box center [706, 193] width 4 height 13
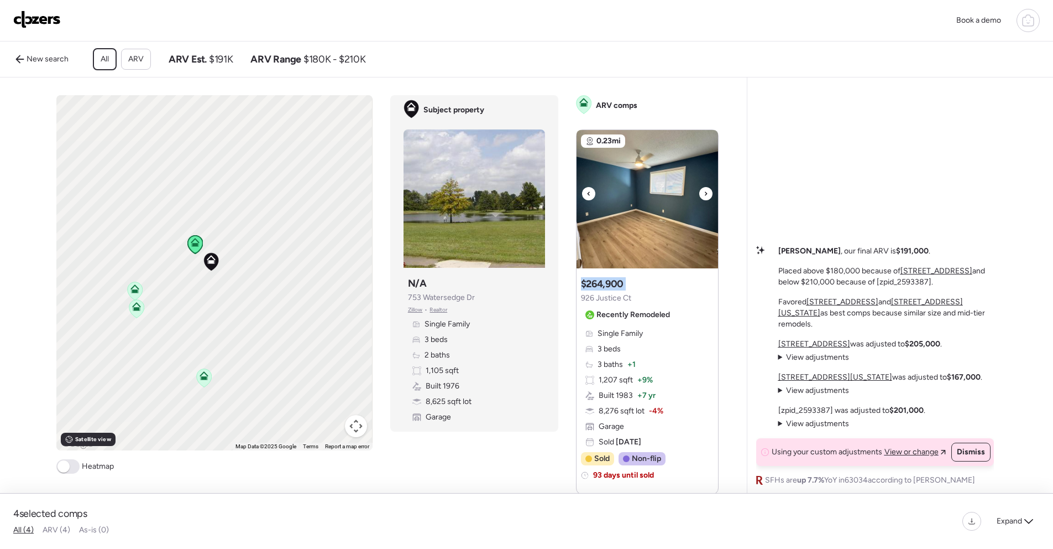
click at [704, 200] on icon at bounding box center [706, 193] width 4 height 13
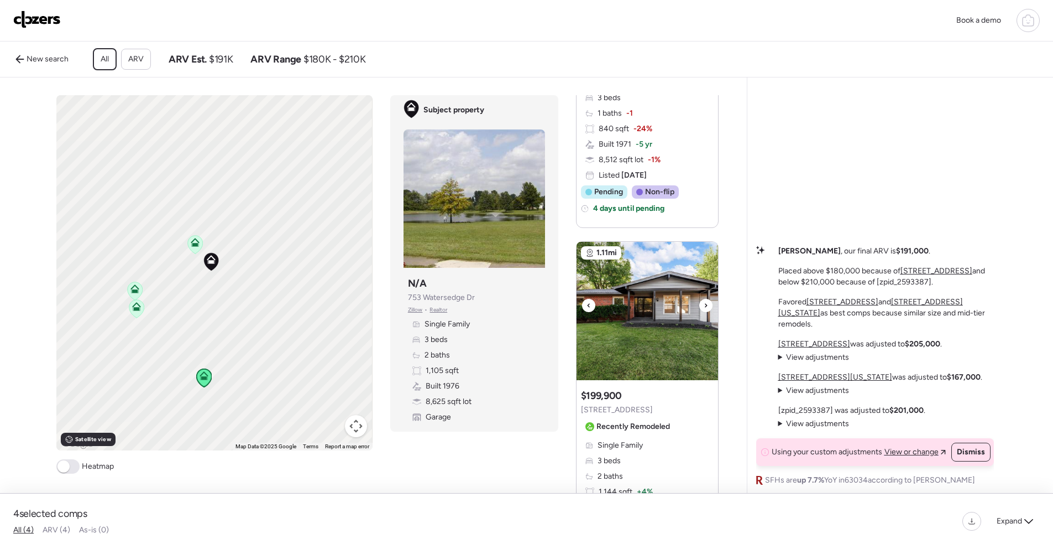
scroll to position [644, 0]
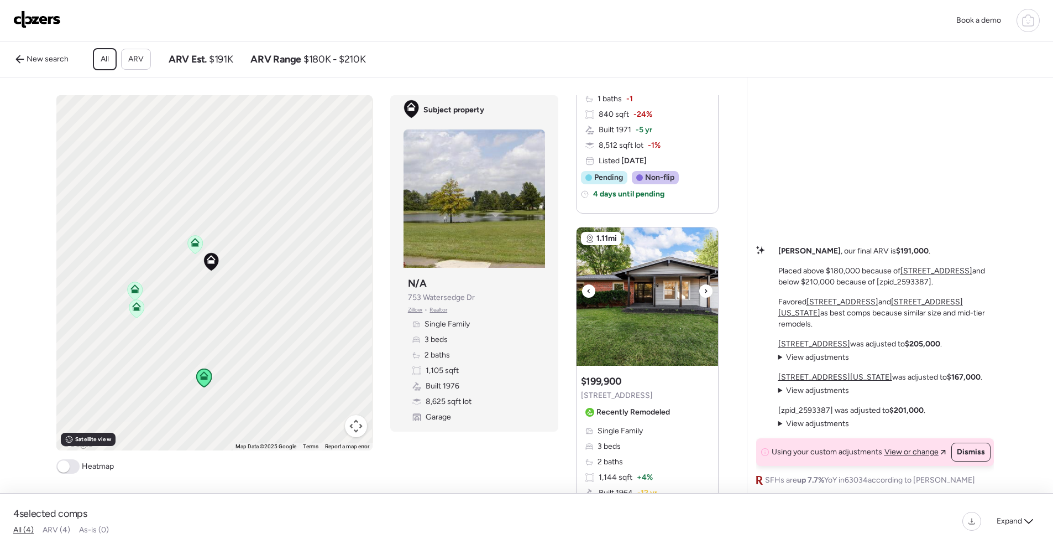
click at [704, 281] on icon at bounding box center [706, 290] width 4 height 13
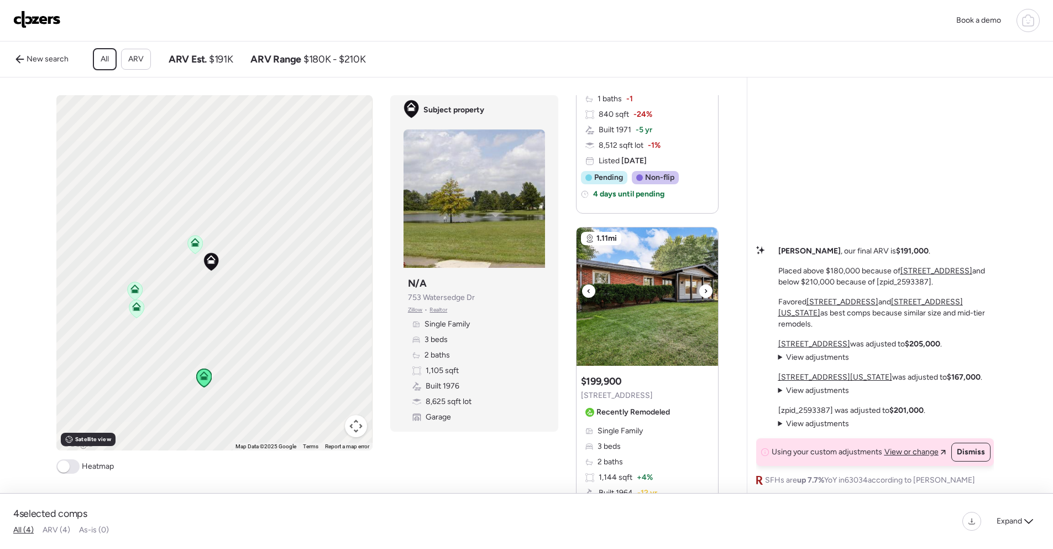
click at [704, 281] on icon at bounding box center [706, 290] width 4 height 13
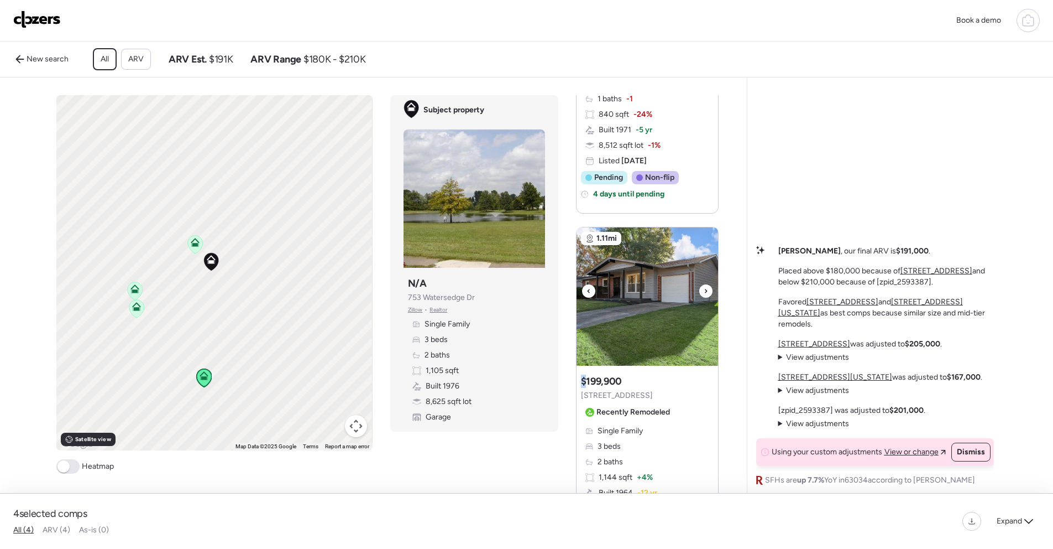
click at [704, 281] on icon at bounding box center [706, 290] width 4 height 13
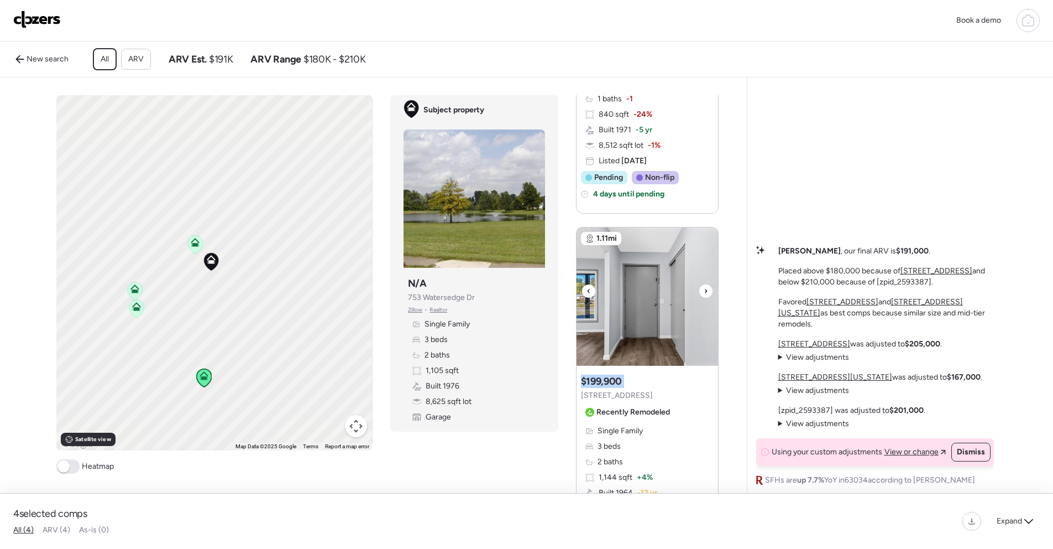
click at [704, 281] on icon at bounding box center [706, 290] width 4 height 13
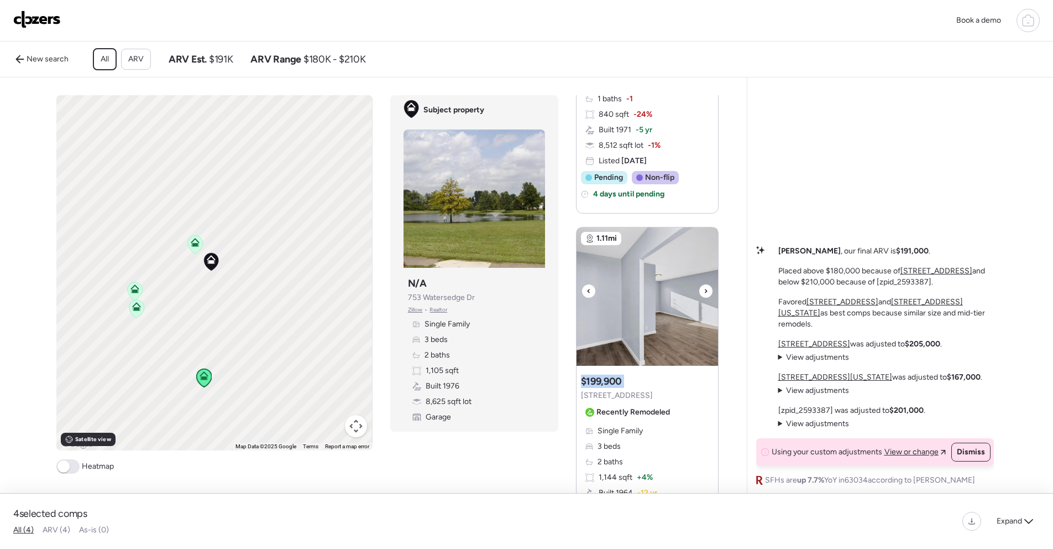
click at [704, 281] on icon at bounding box center [706, 290] width 4 height 13
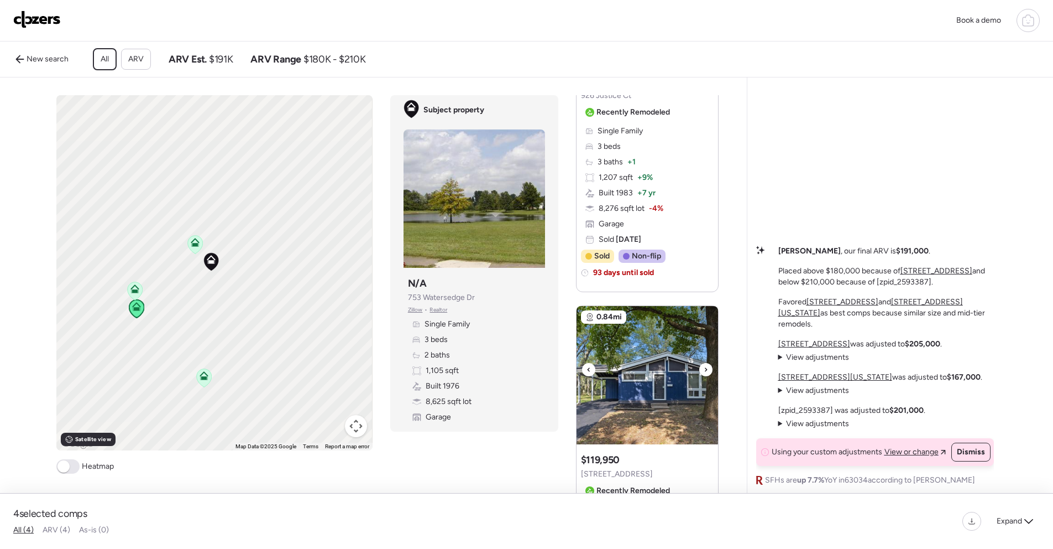
scroll to position [0, 0]
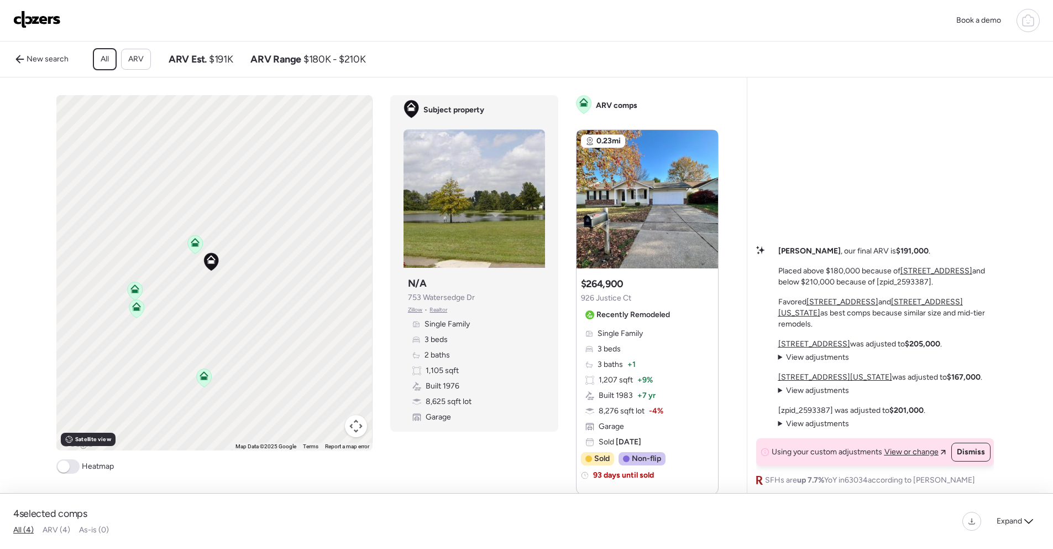
click at [65, 281] on span at bounding box center [64, 466] width 12 height 12
